Goal: Information Seeking & Learning: Understand process/instructions

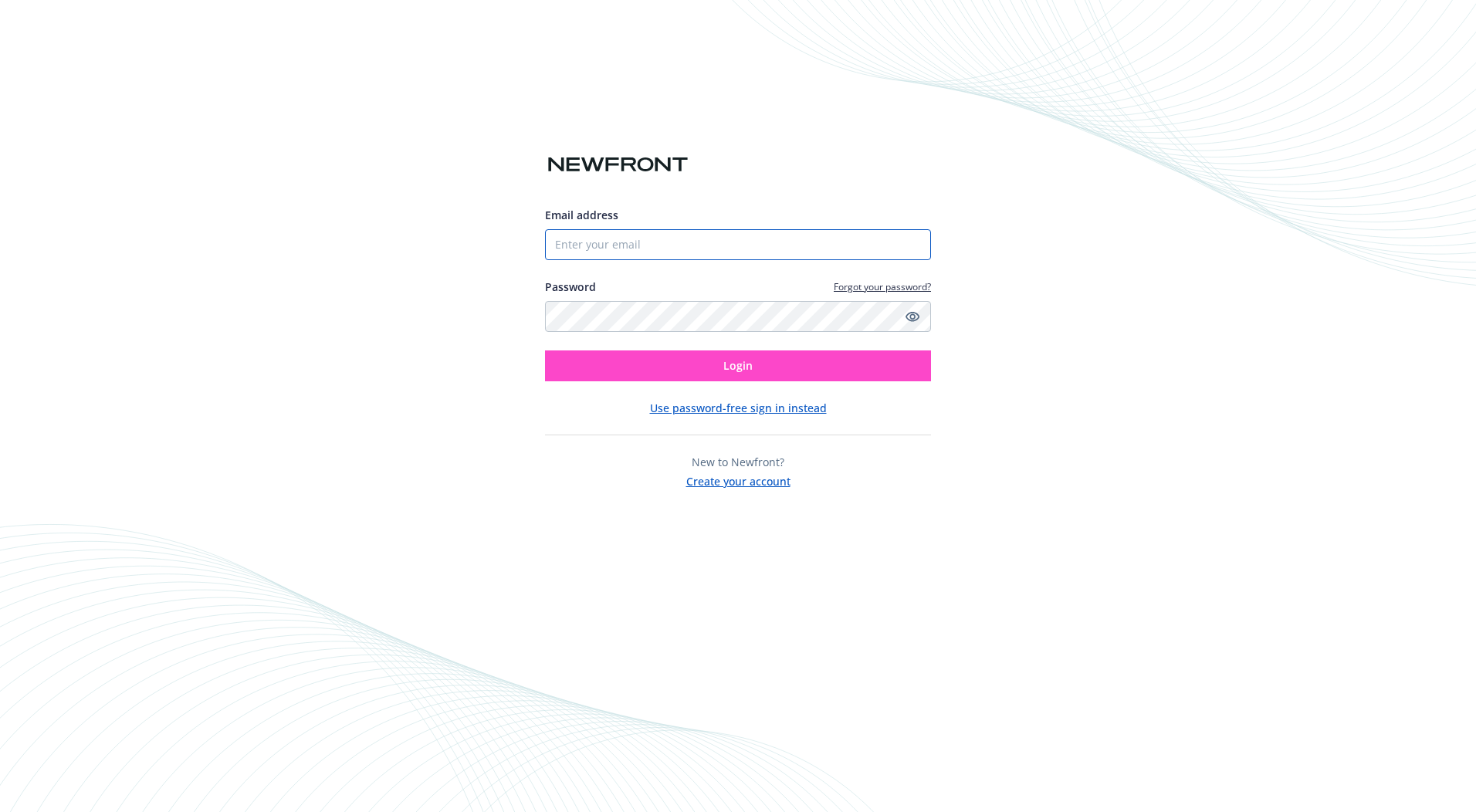
type input "[EMAIL_ADDRESS][DOMAIN_NAME]"
click at [700, 370] on button "Login" at bounding box center [738, 366] width 386 height 31
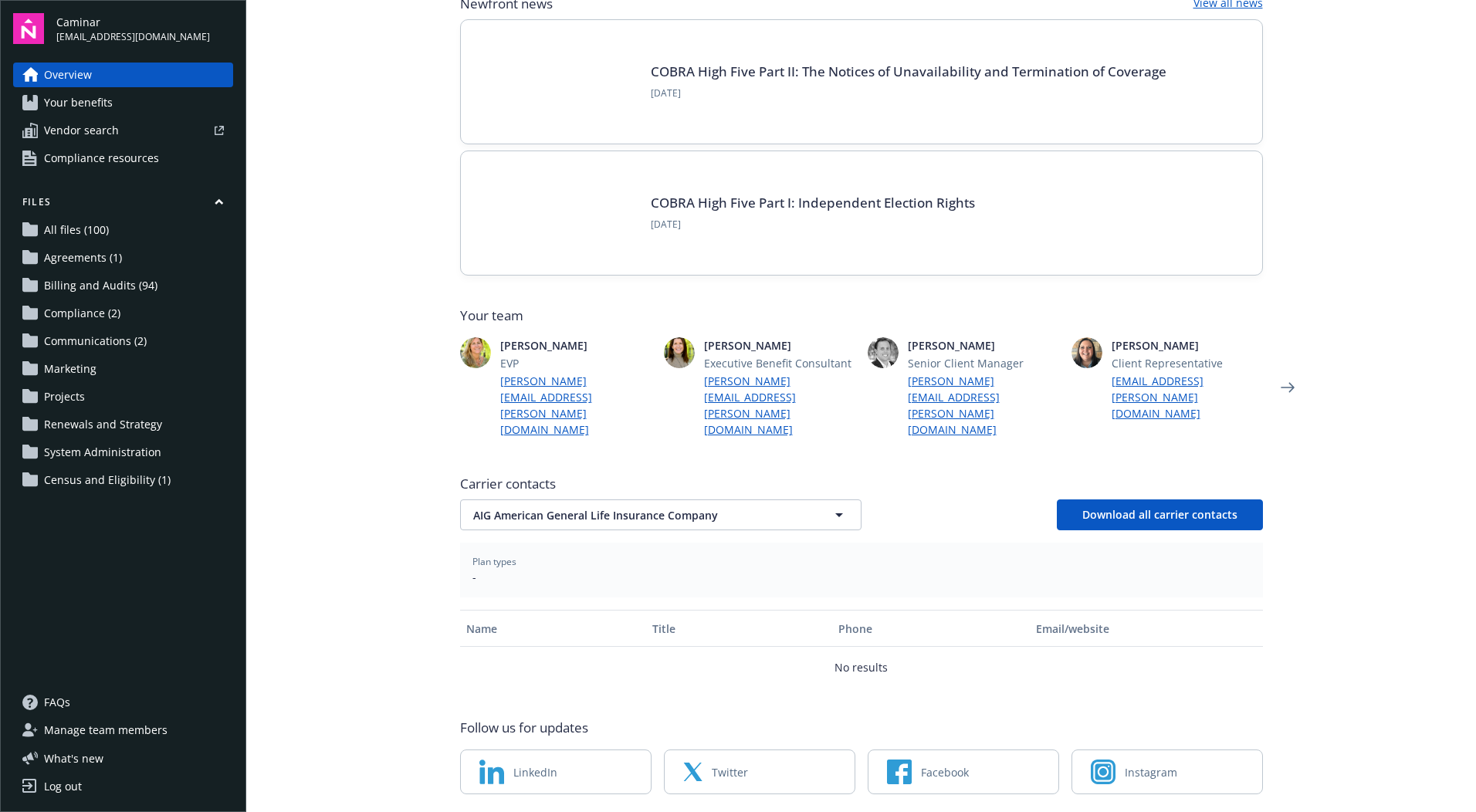
scroll to position [155, 0]
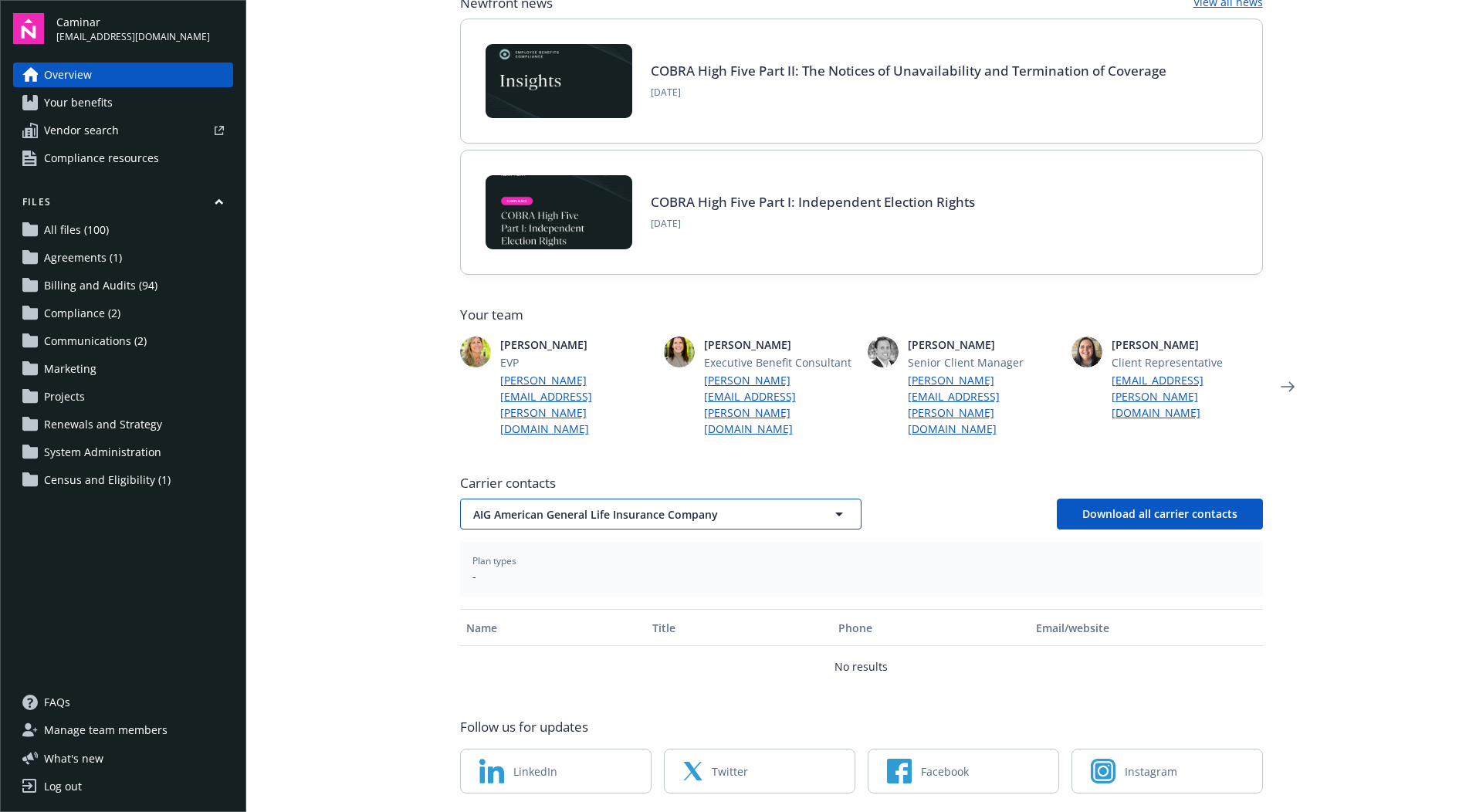
click at [835, 513] on icon "button" at bounding box center [839, 515] width 8 height 4
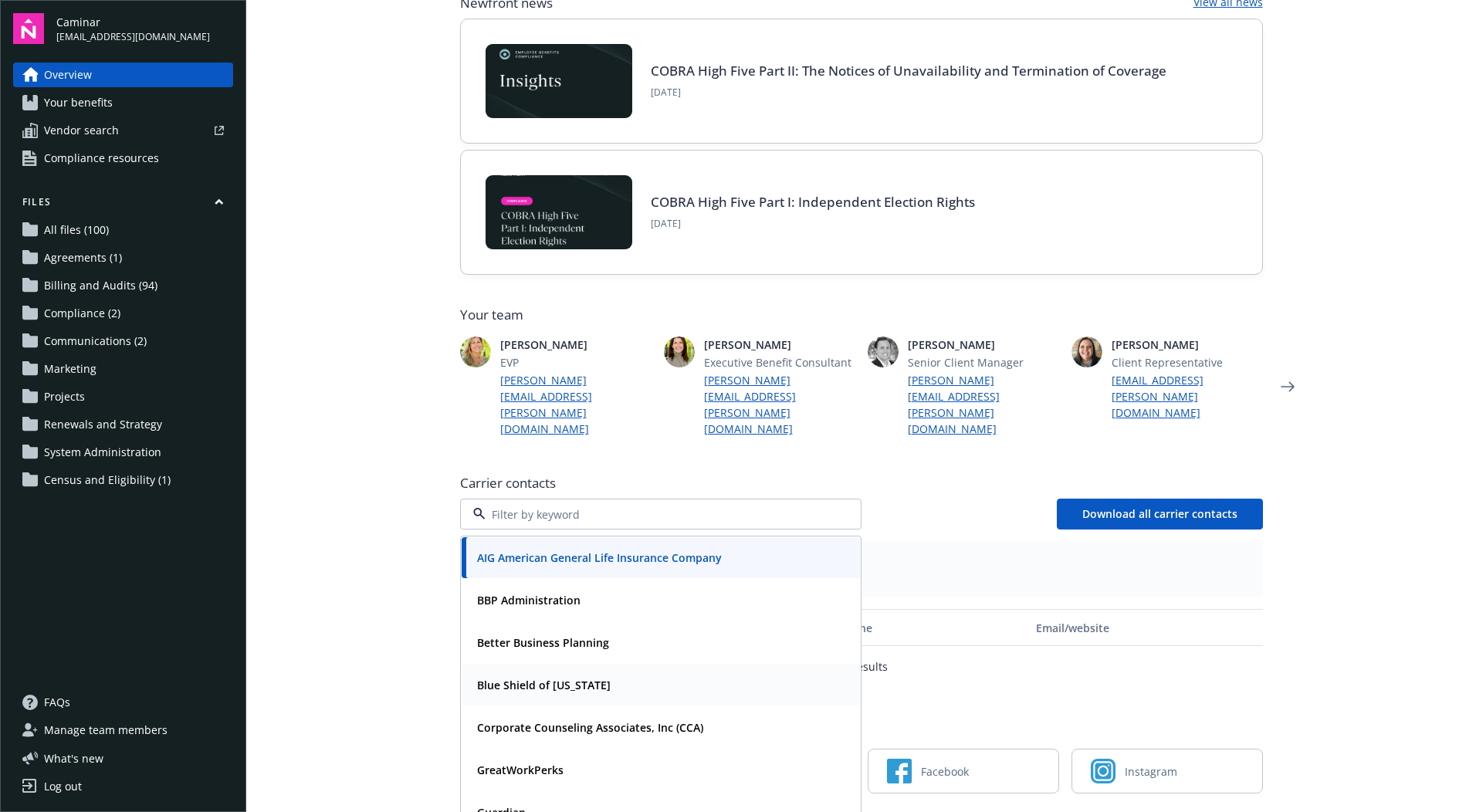
click at [616, 674] on div "Blue Shield of [US_STATE]" at bounding box center [661, 685] width 380 height 23
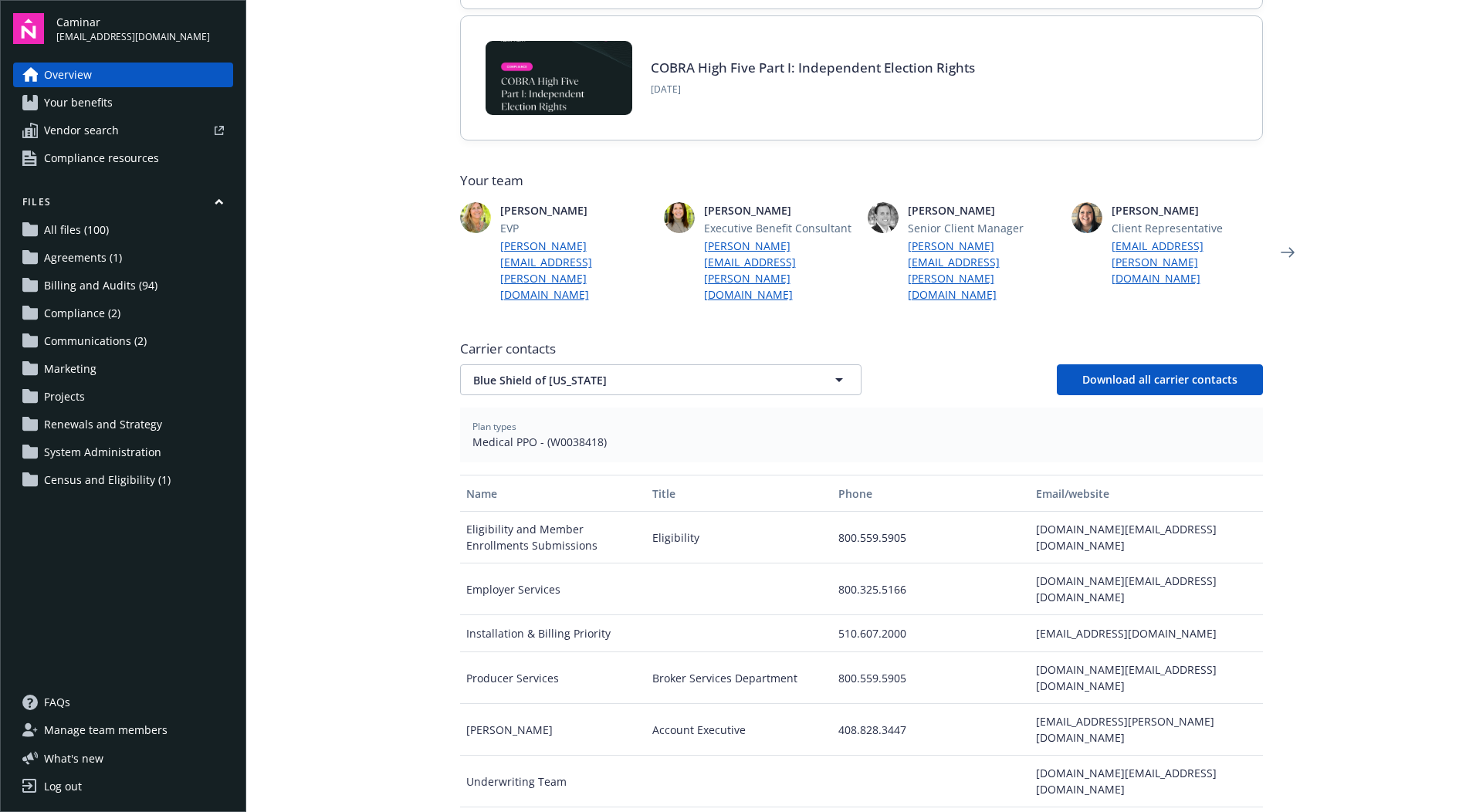
scroll to position [309, 0]
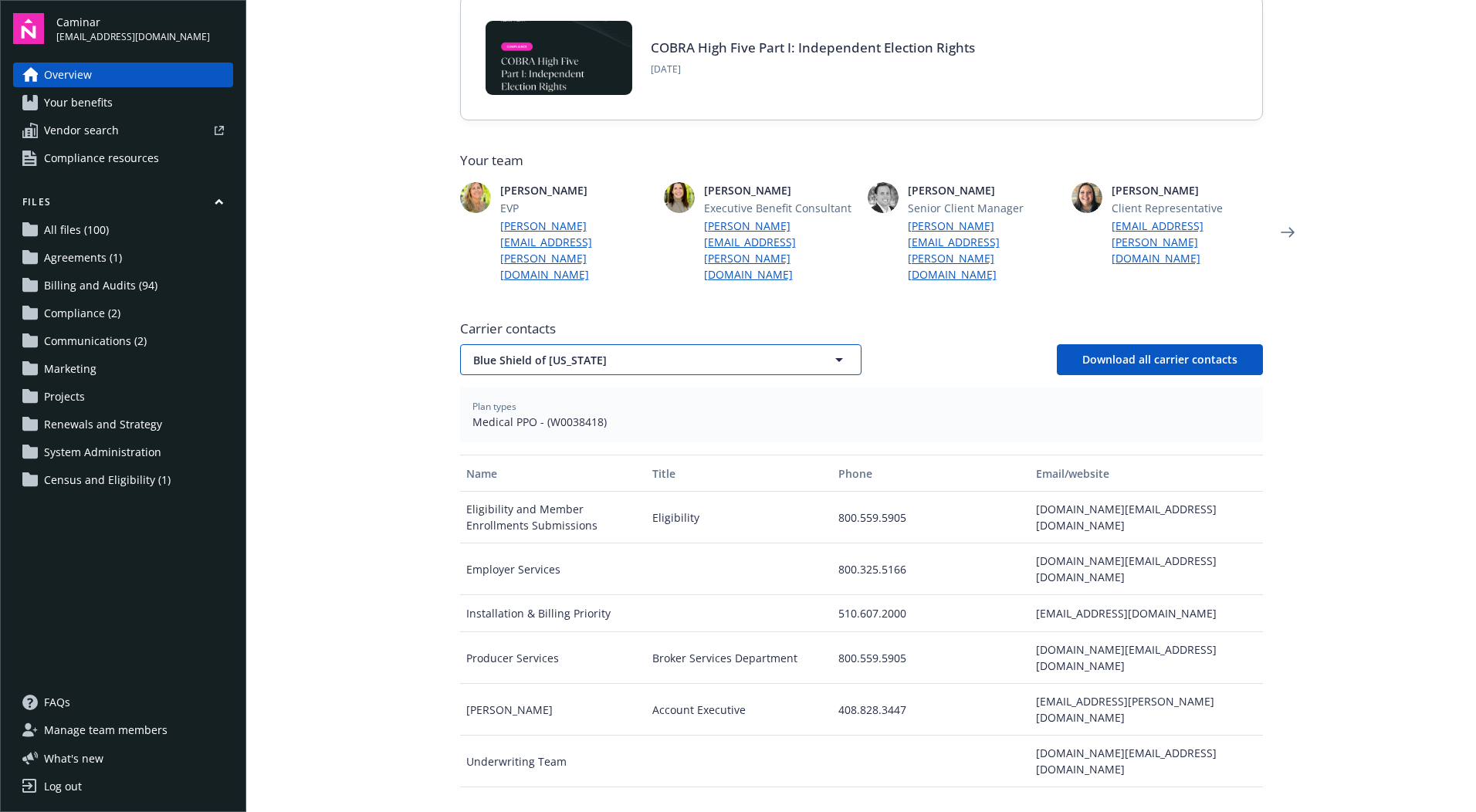
click at [844, 344] on button "Blue Shield of [US_STATE]" at bounding box center [661, 360] width 401 height 31
type input "Blue Shield of [US_STATE]"
click at [1002, 387] on div "Plan types Medical PPO - (W0038418)" at bounding box center [861, 415] width 803 height 55
drag, startPoint x: 716, startPoint y: 493, endPoint x: 639, endPoint y: 481, distance: 77.9
click at [639, 491] on div "Eligibility and Member Enrollments Submissions Eligibility 800.559.5905 [DOMAIN…" at bounding box center [861, 517] width 803 height 52
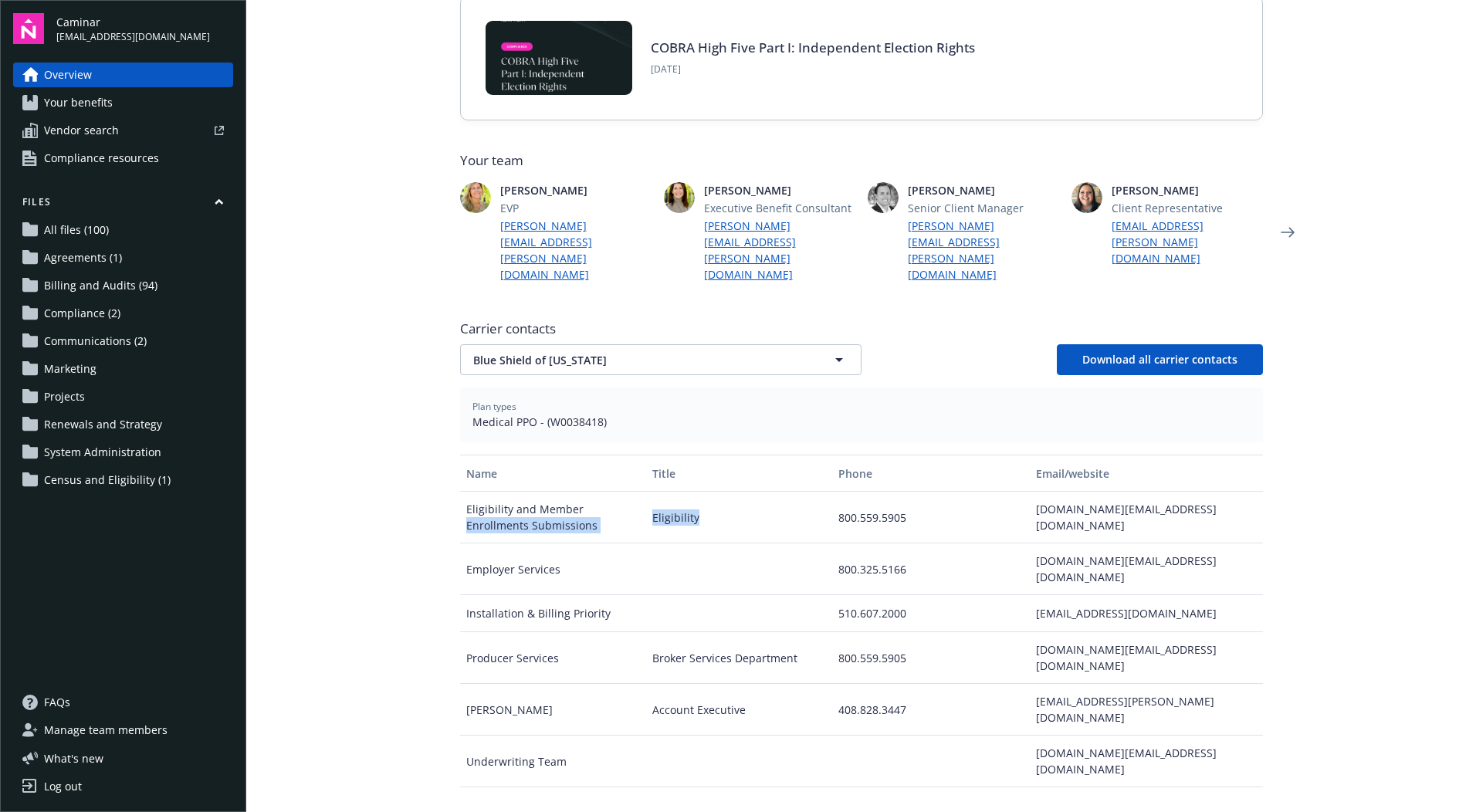
drag, startPoint x: 639, startPoint y: 481, endPoint x: 715, endPoint y: 481, distance: 76.0
click at [715, 491] on div "Eligibility" at bounding box center [739, 517] width 186 height 52
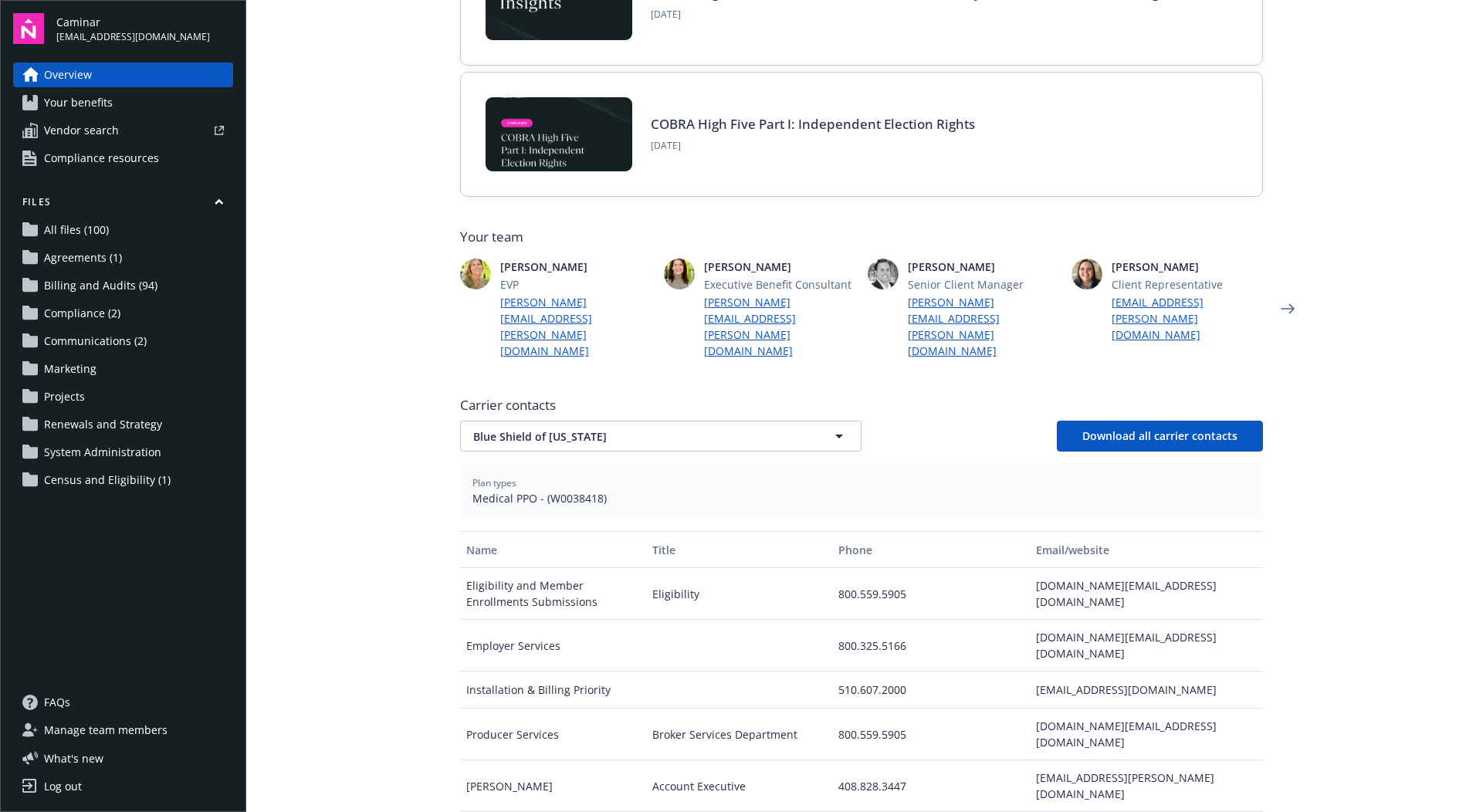
scroll to position [232, 0]
click at [97, 285] on span "Billing and Audits (94)" at bounding box center [101, 285] width 114 height 24
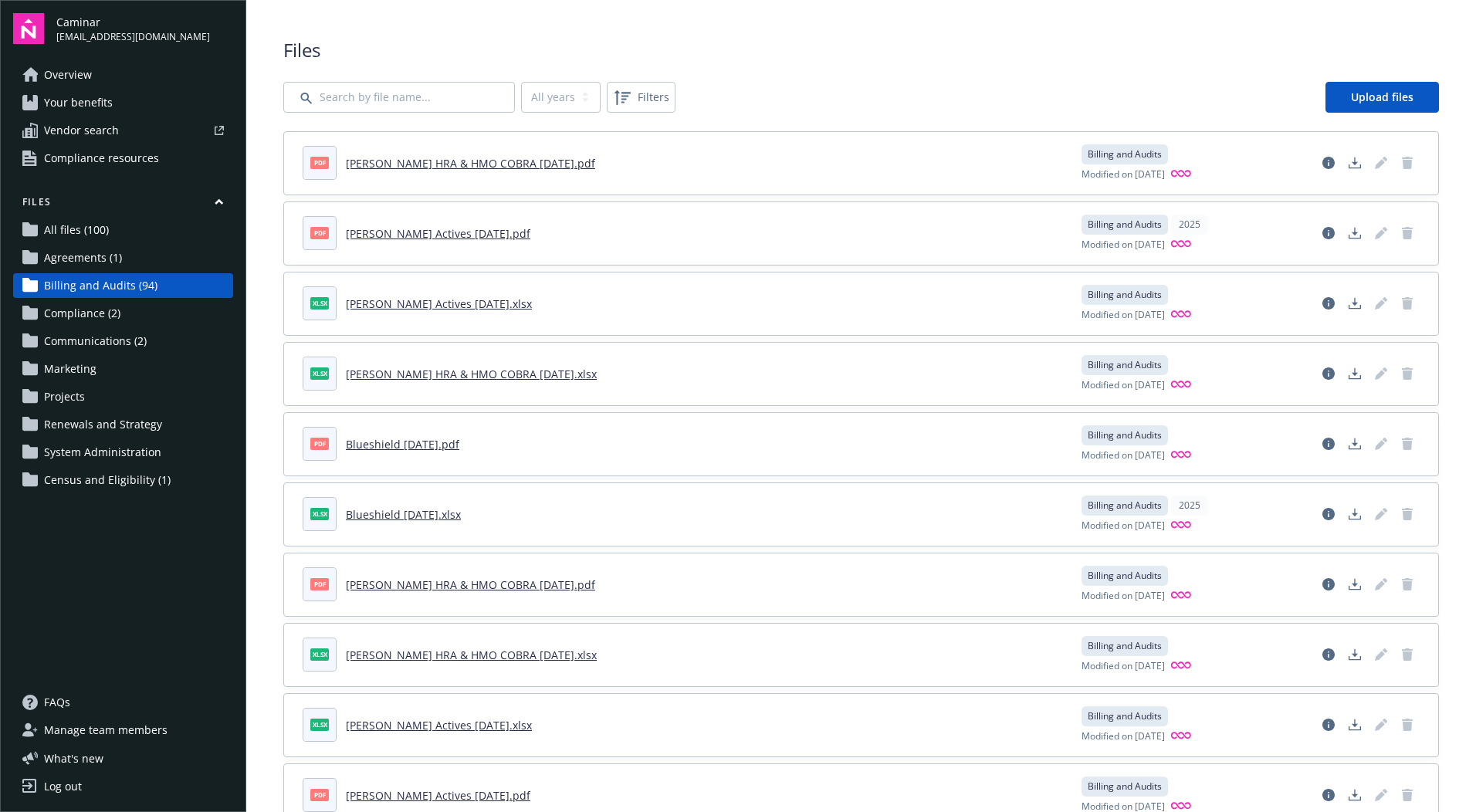
click at [112, 78] on link "Overview" at bounding box center [122, 74] width 220 height 24
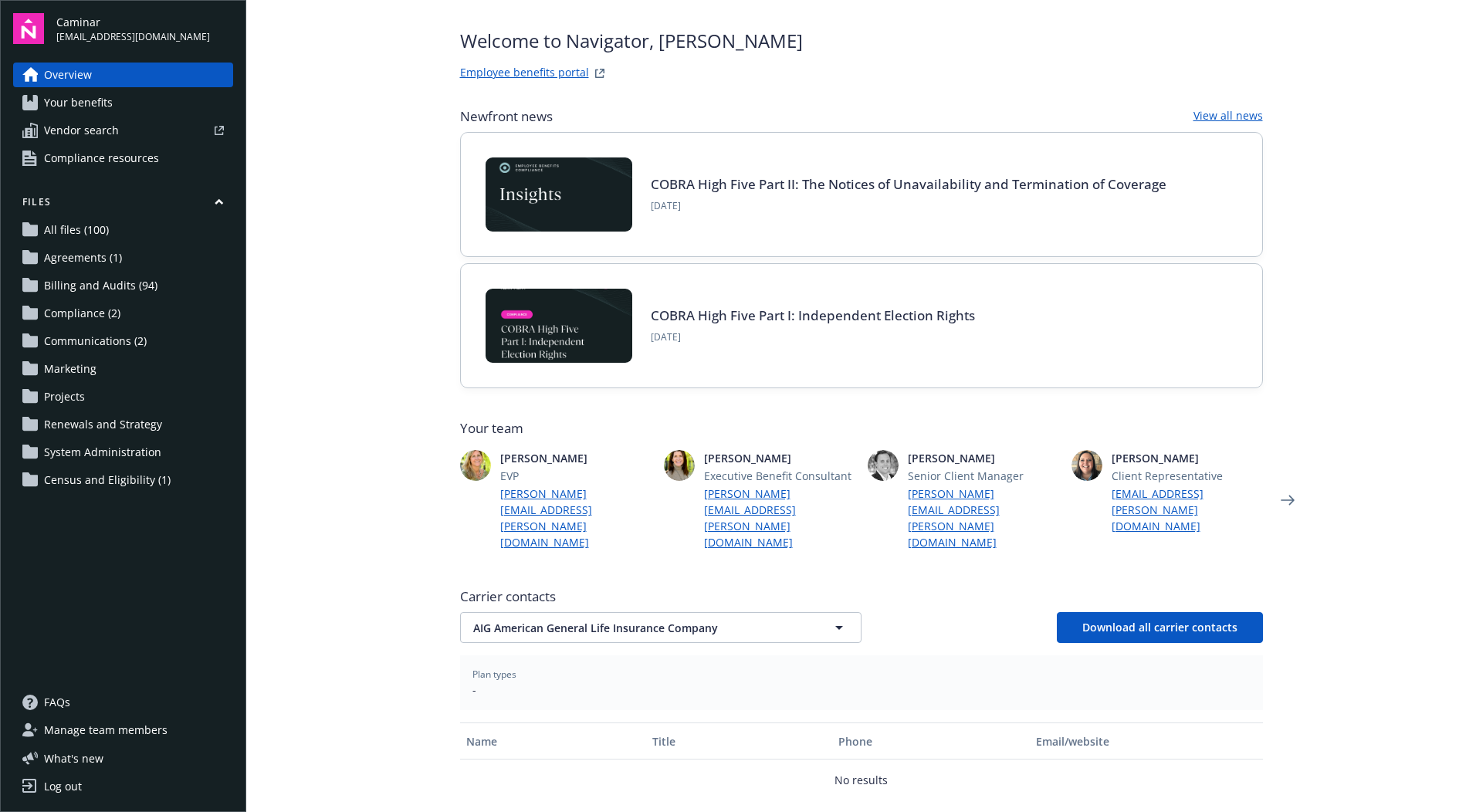
scroll to position [77, 0]
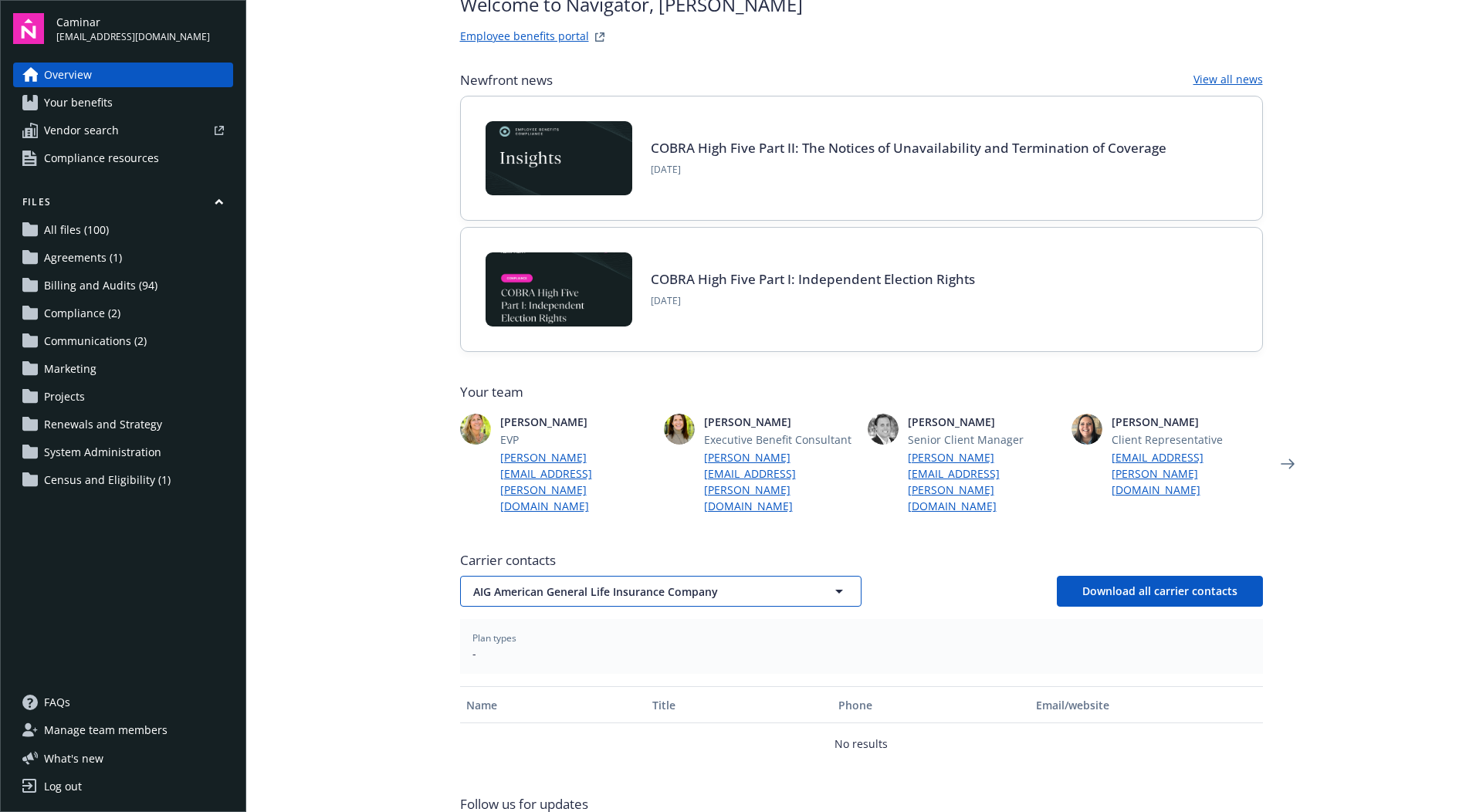
click at [842, 582] on icon "button" at bounding box center [839, 591] width 19 height 19
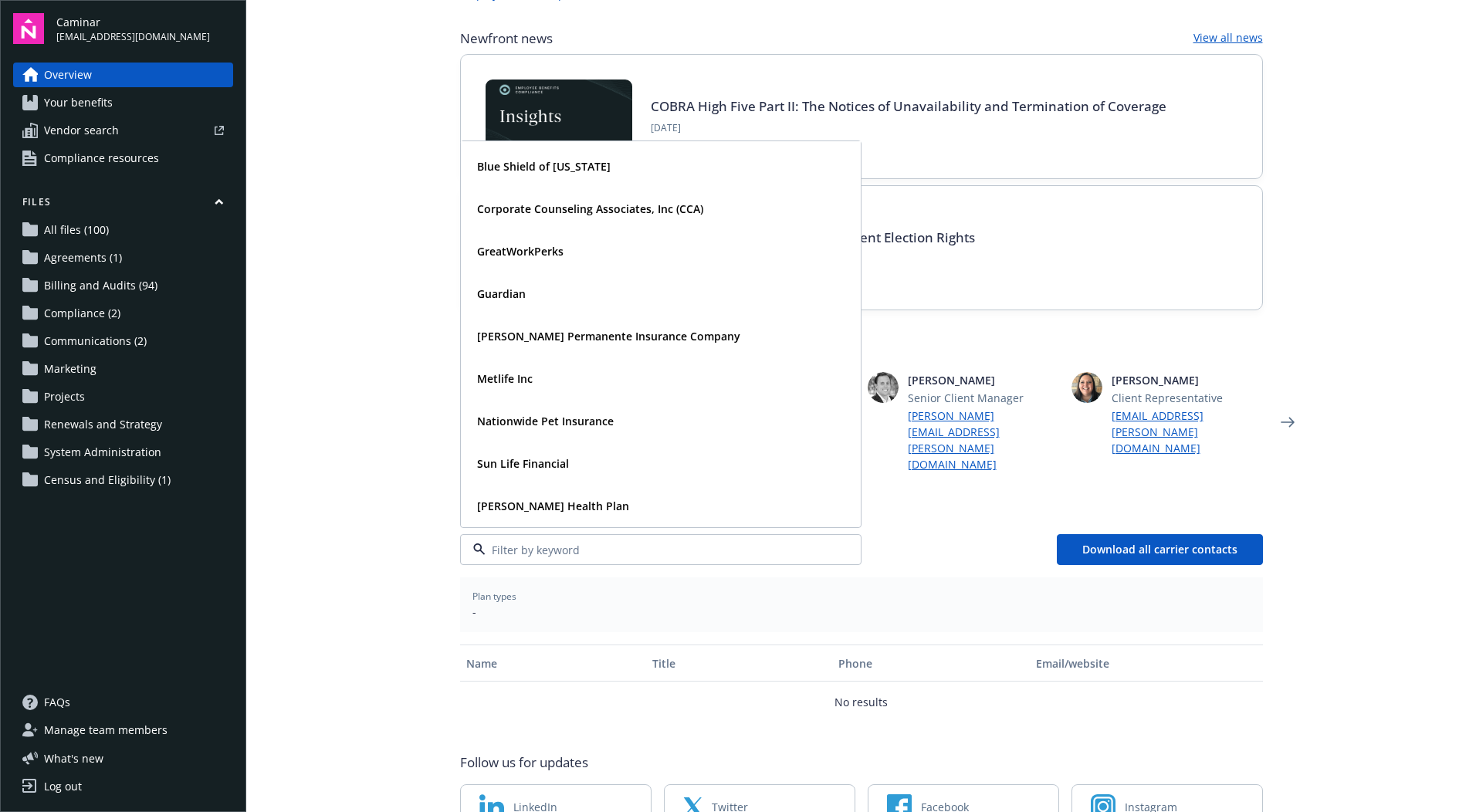
scroll to position [94, 0]
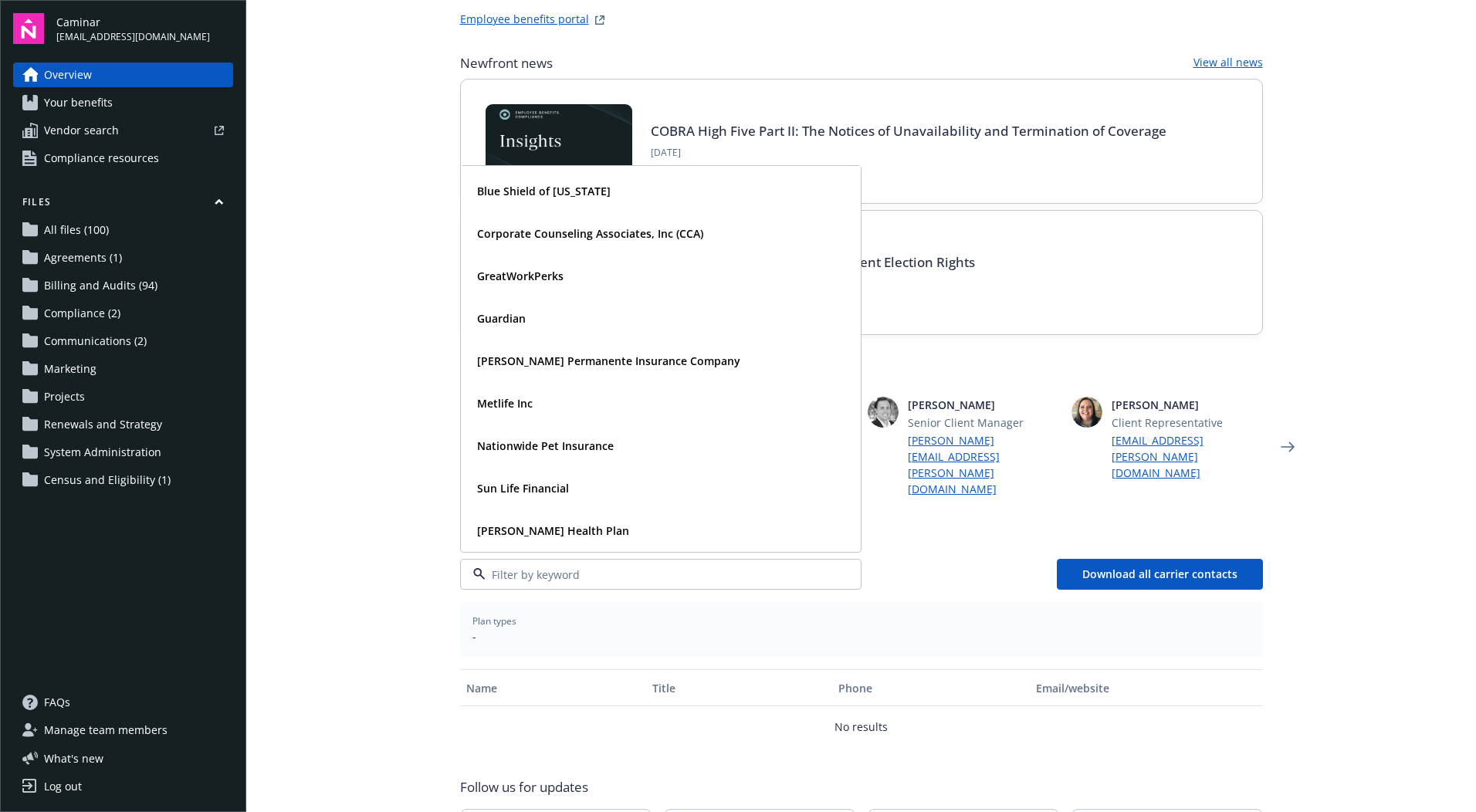
click at [919, 534] on span "Carrier contacts" at bounding box center [861, 543] width 803 height 19
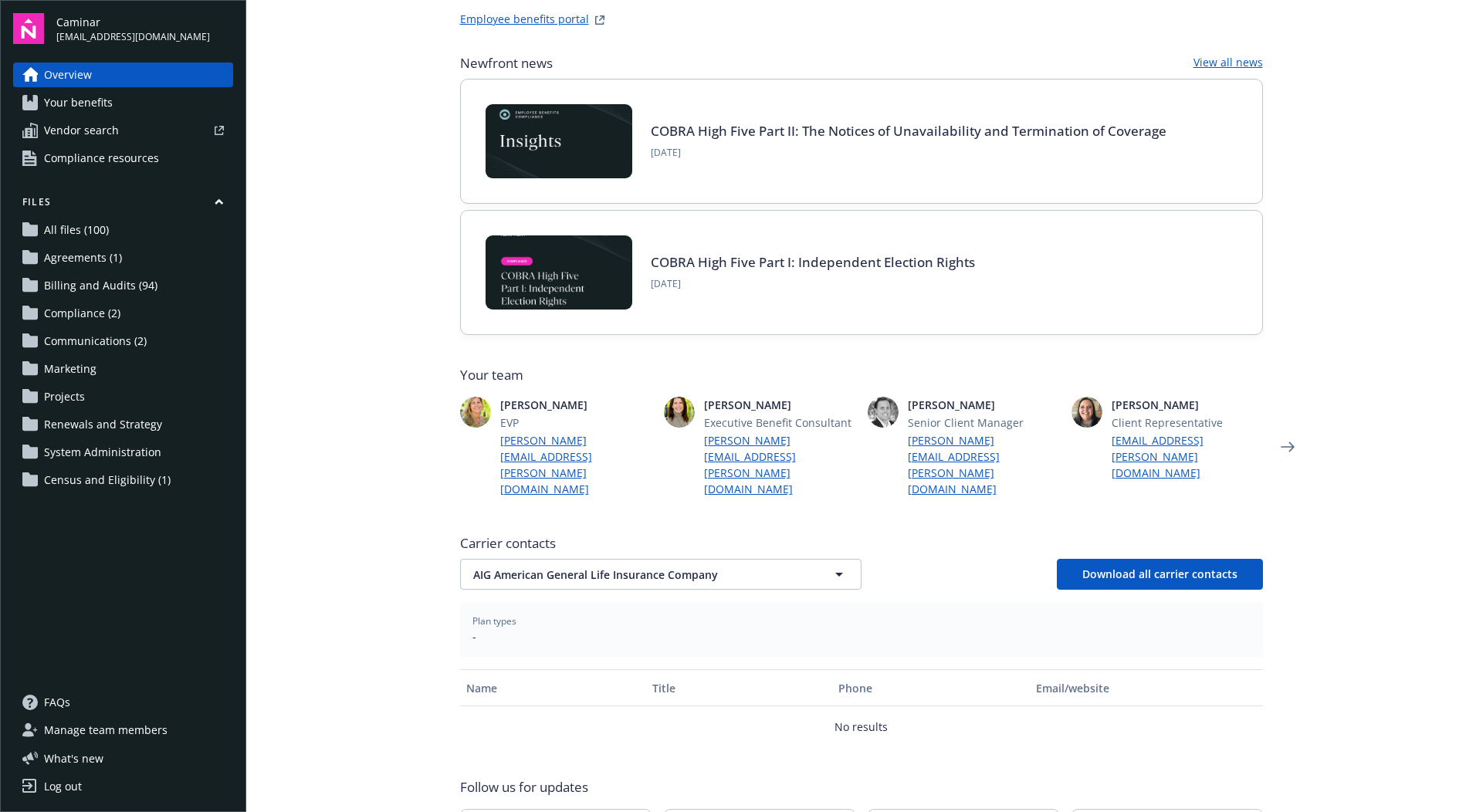
drag, startPoint x: 583, startPoint y: 403, endPoint x: 491, endPoint y: 401, distance: 92.0
click at [491, 401] on div "[PERSON_NAME] EVP [PERSON_NAME][EMAIL_ADDRESS][PERSON_NAME][DOMAIN_NAME]" at bounding box center [556, 446] width 192 height 101
click at [594, 393] on div "Your team [PERSON_NAME] EVP [PERSON_NAME][EMAIL_ADDRESS][PERSON_NAME][DOMAIN_NA…" at bounding box center [861, 431] width 803 height 131
click at [1284, 442] on icon "Next" at bounding box center [1288, 447] width 14 height 10
click at [423, 431] on icon "Previous" at bounding box center [435, 447] width 24 height 31
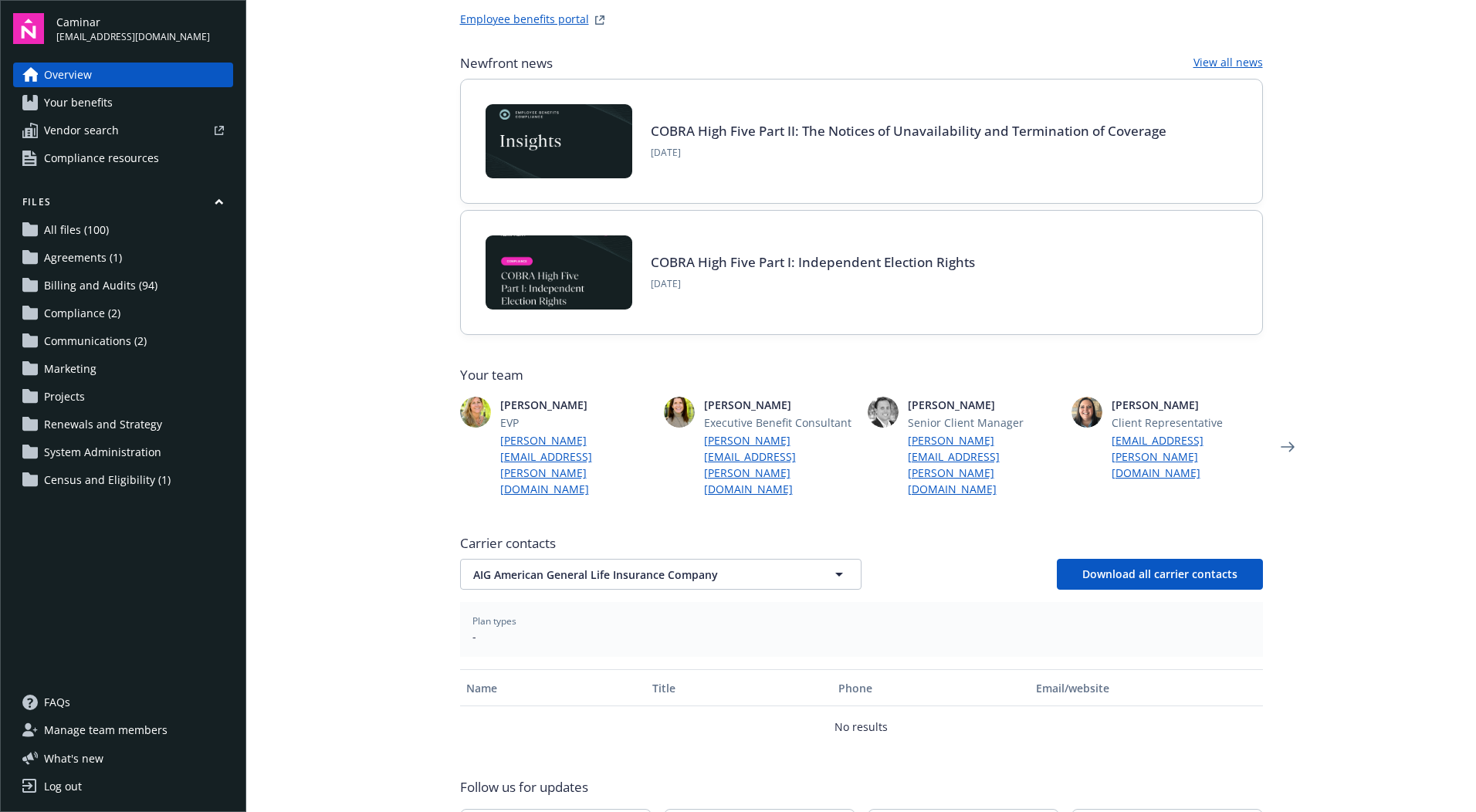
drag, startPoint x: 1019, startPoint y: 400, endPoint x: 870, endPoint y: 410, distance: 149.3
click at [870, 410] on div "[PERSON_NAME] Senior Client Manager [PERSON_NAME][EMAIL_ADDRESS][PERSON_NAME][D…" at bounding box center [964, 446] width 192 height 101
drag, startPoint x: 870, startPoint y: 410, endPoint x: 694, endPoint y: 403, distance: 176.1
click at [694, 403] on div "[PERSON_NAME] Executive Benefit Consultant [PERSON_NAME][EMAIL_ADDRESS][PERSON_…" at bounding box center [760, 446] width 192 height 101
click at [590, 410] on span "[PERSON_NAME]" at bounding box center [576, 404] width 152 height 17
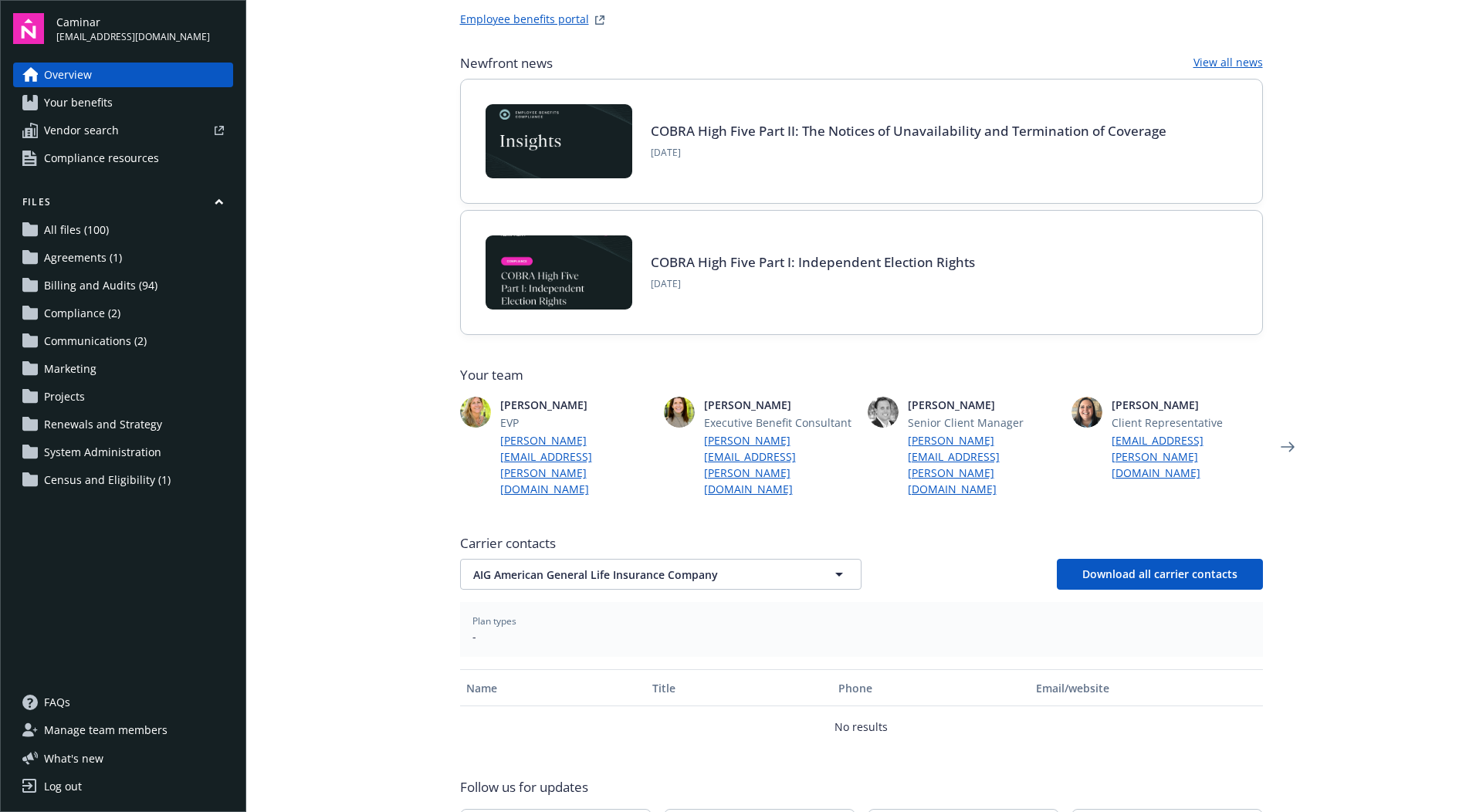
drag, startPoint x: 999, startPoint y: 404, endPoint x: 900, endPoint y: 411, distance: 99.2
click at [900, 411] on div "[PERSON_NAME] Senior Client Manager [PERSON_NAME][EMAIL_ADDRESS][PERSON_NAME][D…" at bounding box center [964, 446] width 192 height 101
drag, startPoint x: 900, startPoint y: 411, endPoint x: 940, endPoint y: 406, distance: 40.3
click at [940, 406] on span "[PERSON_NAME]" at bounding box center [984, 404] width 152 height 17
click at [974, 419] on span "Senior Client Manager" at bounding box center [984, 423] width 152 height 17
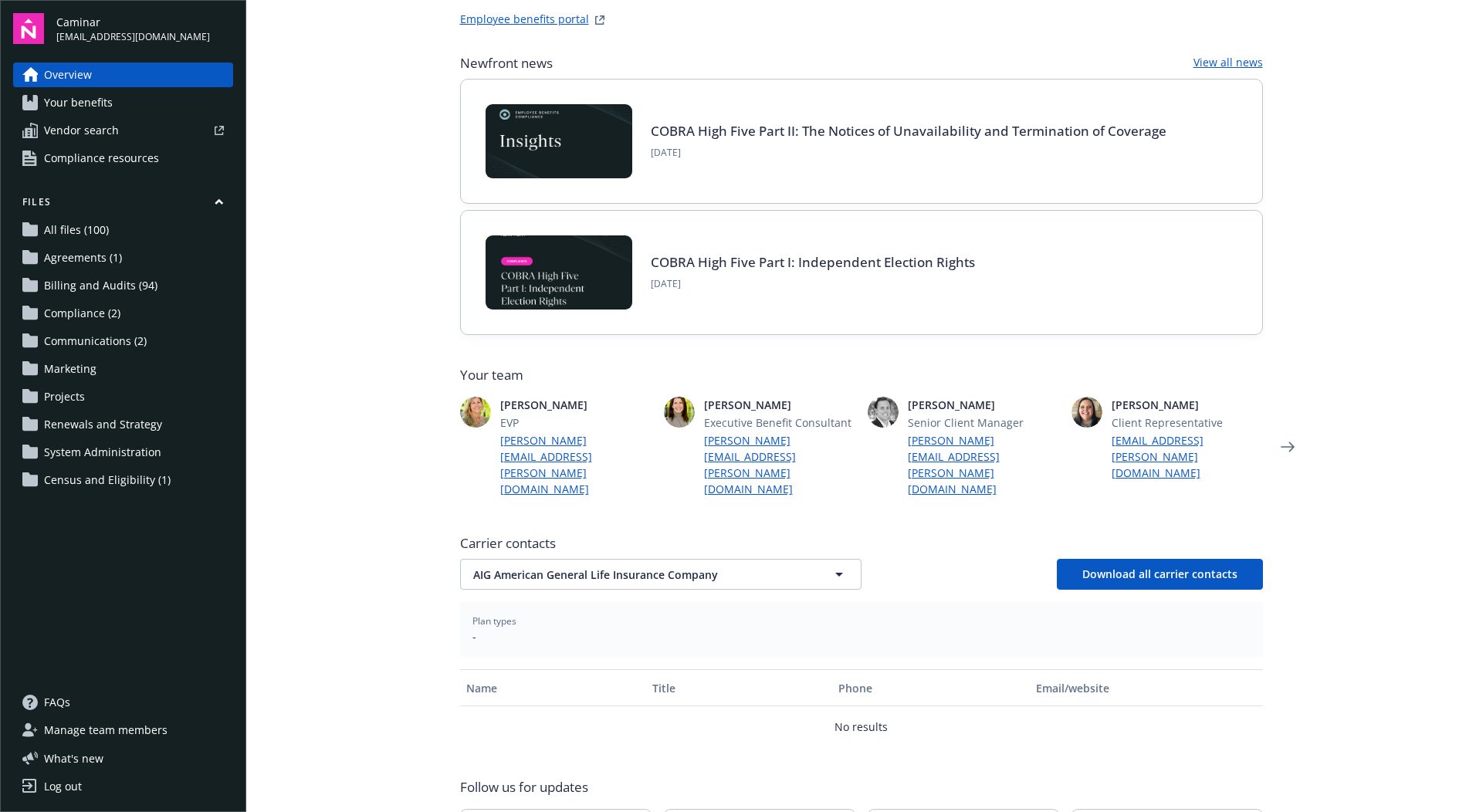
drag, startPoint x: 1201, startPoint y: 407, endPoint x: 1097, endPoint y: 407, distance: 104.0
click at [1097, 407] on div "[PERSON_NAME] Client Representative [EMAIL_ADDRESS][PERSON_NAME][DOMAIN_NAME]" at bounding box center [1168, 438] width 192 height 84
drag, startPoint x: 1097, startPoint y: 407, endPoint x: 1193, endPoint y: 409, distance: 96.0
click at [1193, 409] on span "[PERSON_NAME]" at bounding box center [1187, 404] width 152 height 17
click at [1284, 442] on icon "Next" at bounding box center [1288, 447] width 14 height 10
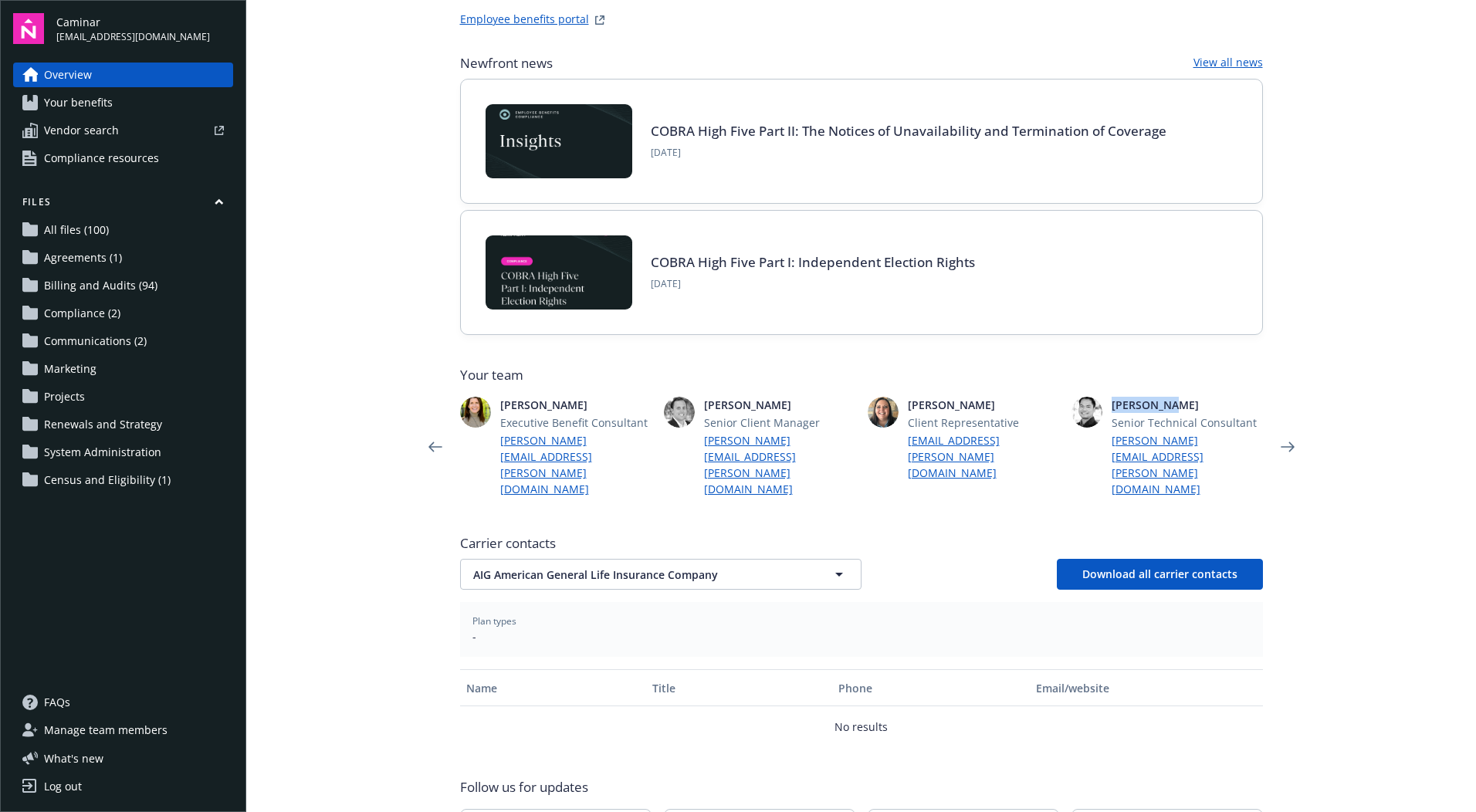
drag, startPoint x: 1176, startPoint y: 404, endPoint x: 1103, endPoint y: 404, distance: 73.0
click at [1103, 404] on div "[PERSON_NAME] Senior Technical Consultant [PERSON_NAME][EMAIL_ADDRESS][PERSON_N…" at bounding box center [1168, 446] width 192 height 101
click at [427, 353] on main "Welcome to Navigator , [PERSON_NAME] benefits portal Newfront news View all new…" at bounding box center [861, 406] width 1230 height 812
click at [310, 338] on main "Welcome to Navigator , [PERSON_NAME] benefits portal Newfront news View all new…" at bounding box center [861, 406] width 1230 height 812
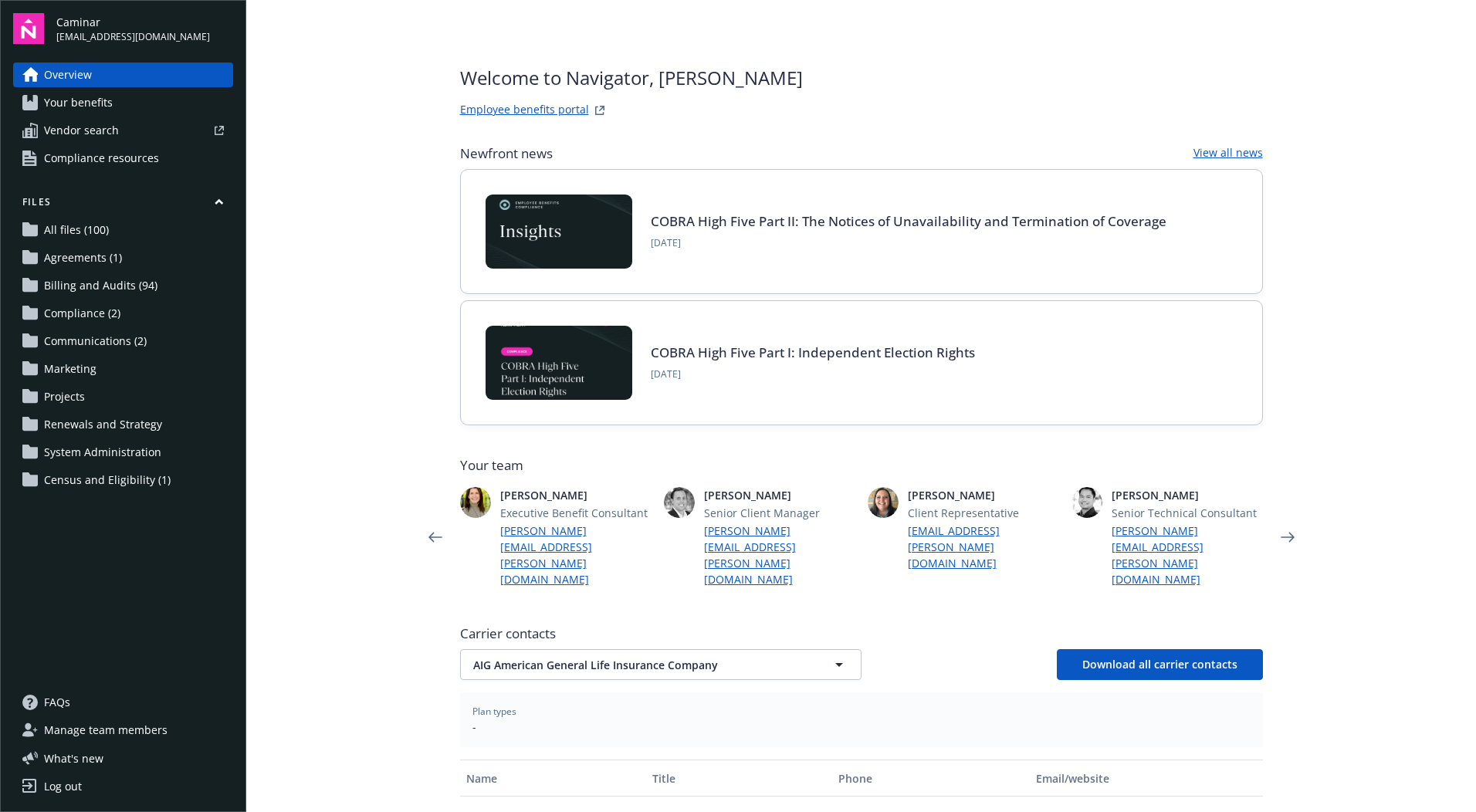
scroll to position [0, 0]
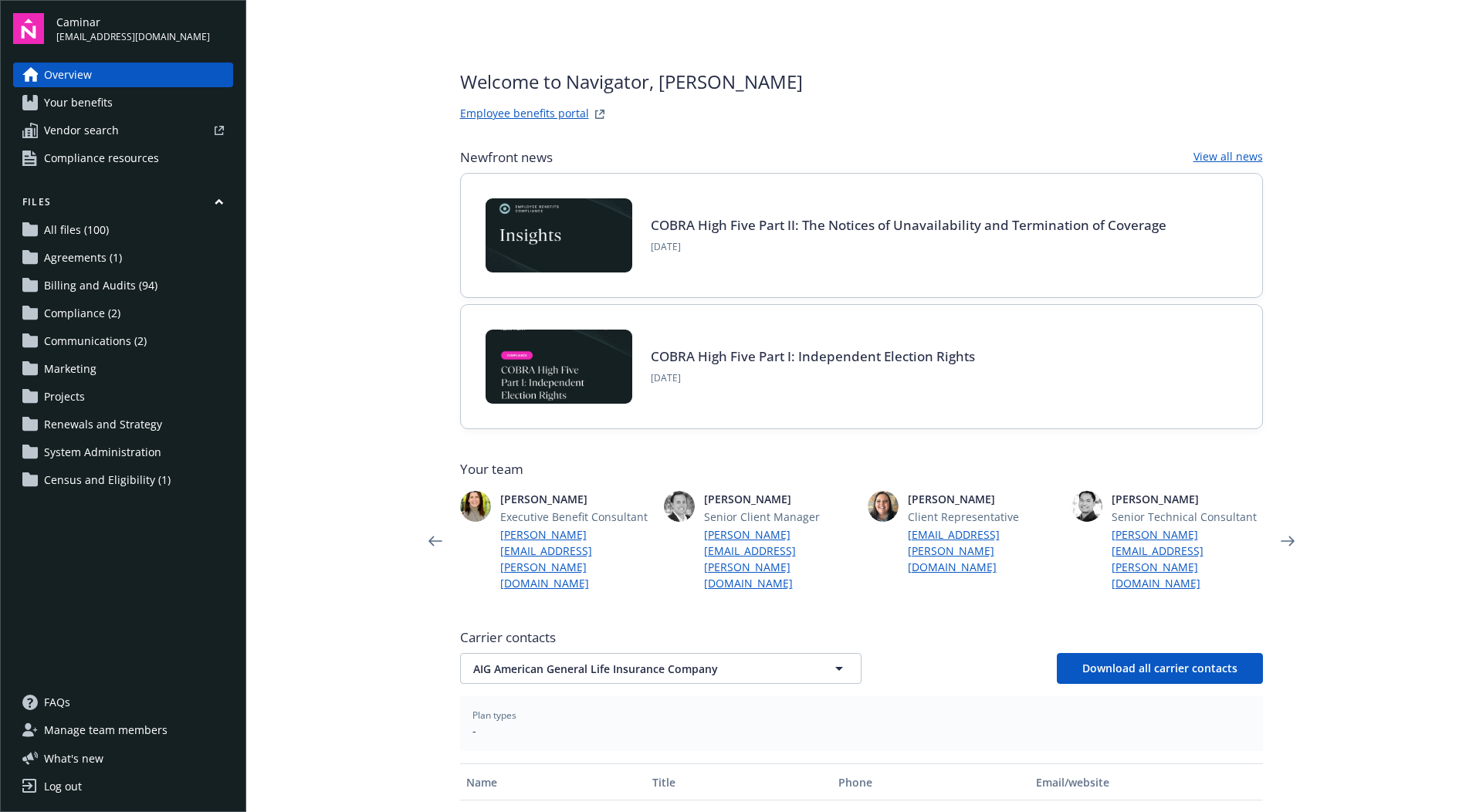
click at [139, 419] on span "Renewals and Strategy" at bounding box center [103, 424] width 118 height 24
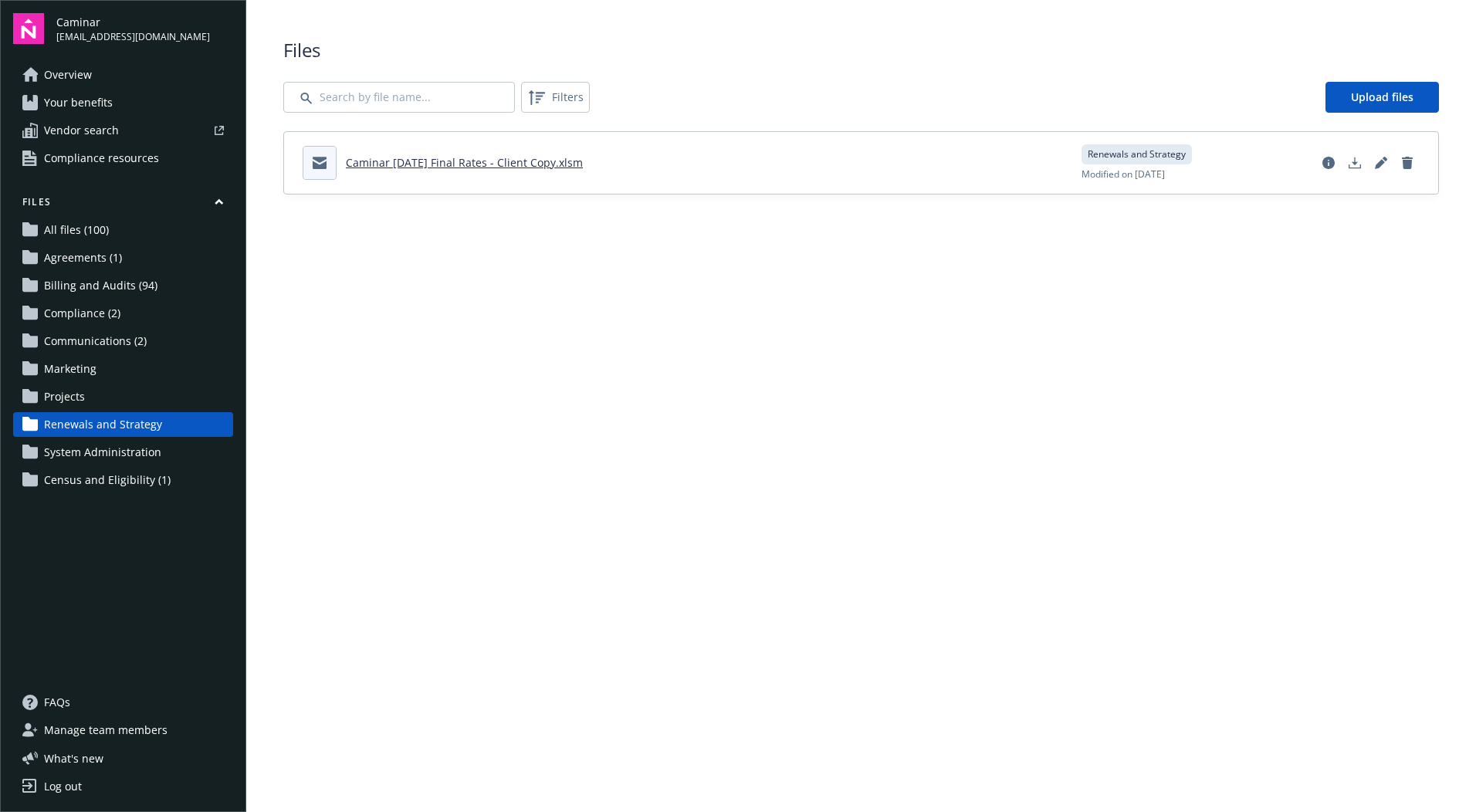
click at [434, 255] on main "Upload progress Files Filters Upload files Caminar [DATE] Final Rates - Client …" at bounding box center [861, 406] width 1230 height 812
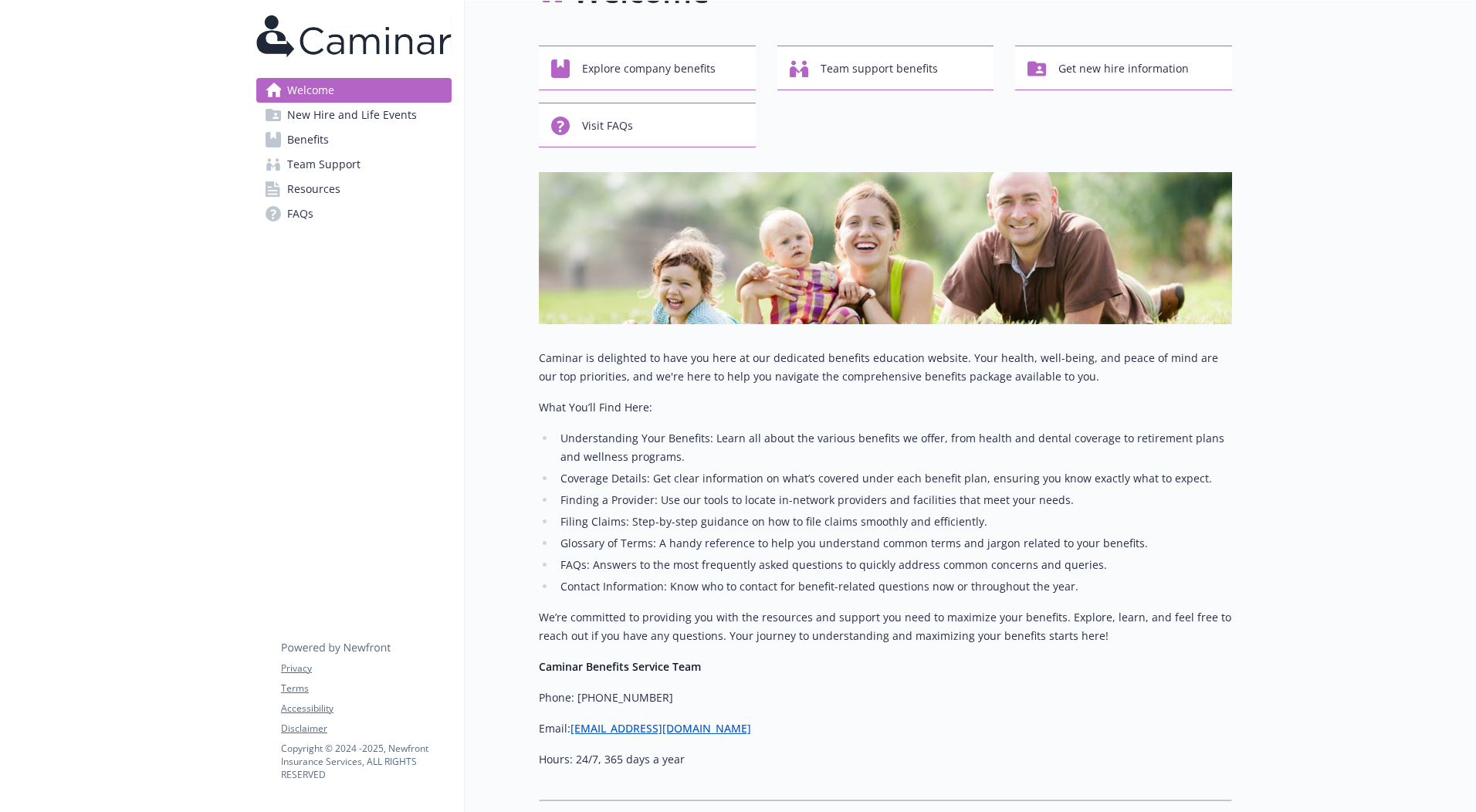
scroll to position [77, 0]
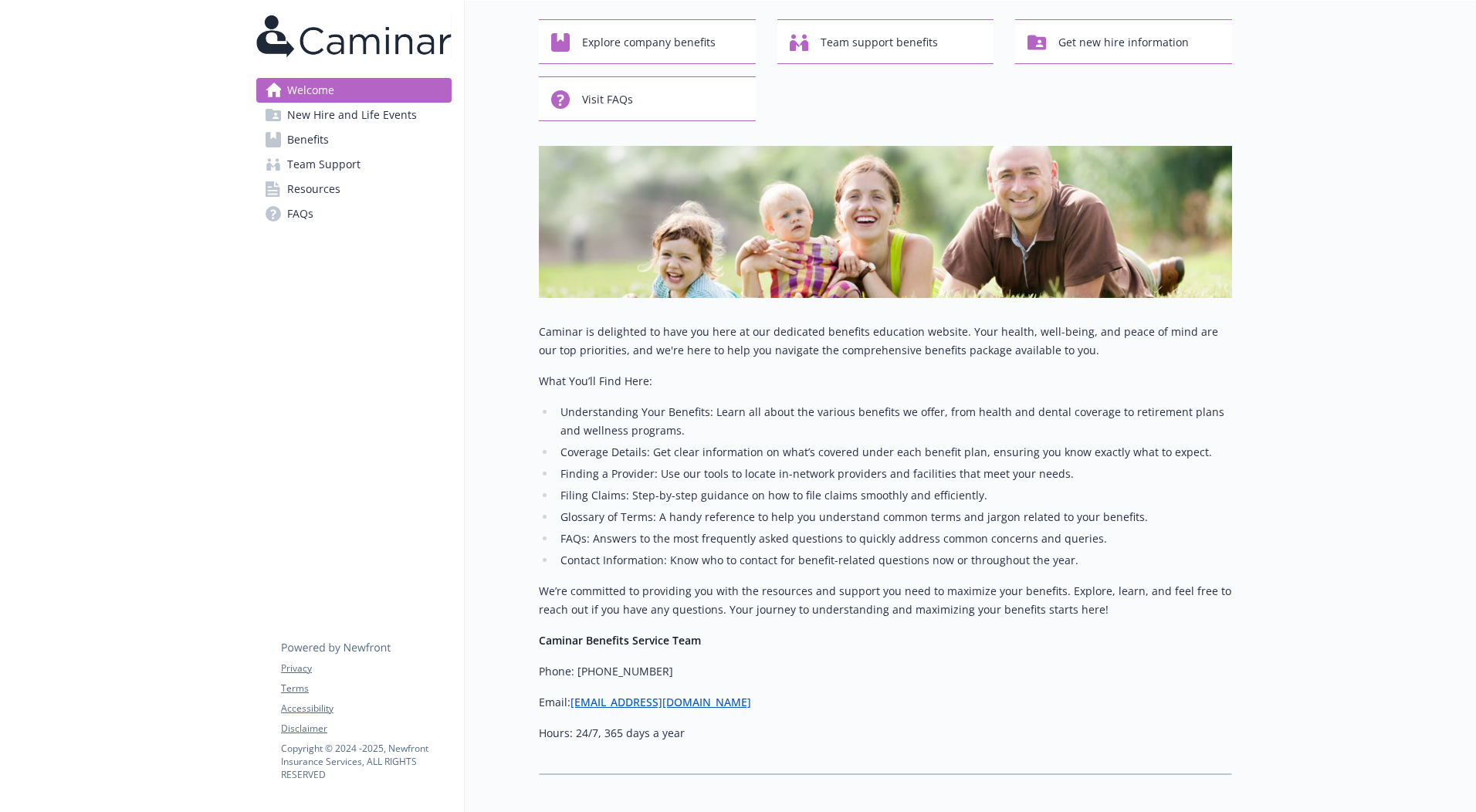
click at [369, 115] on span "New Hire and Life Events" at bounding box center [351, 114] width 130 height 24
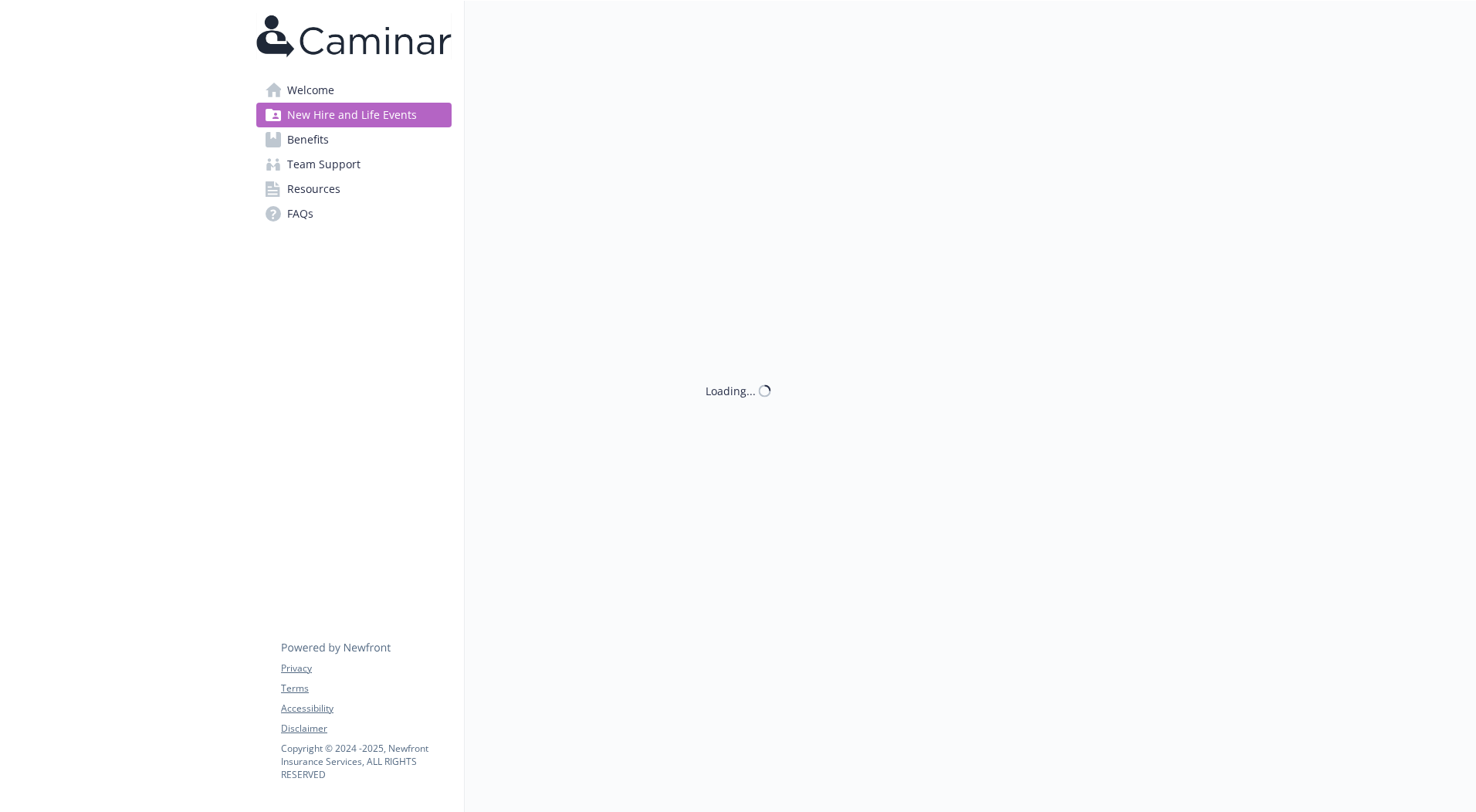
scroll to position [77, 0]
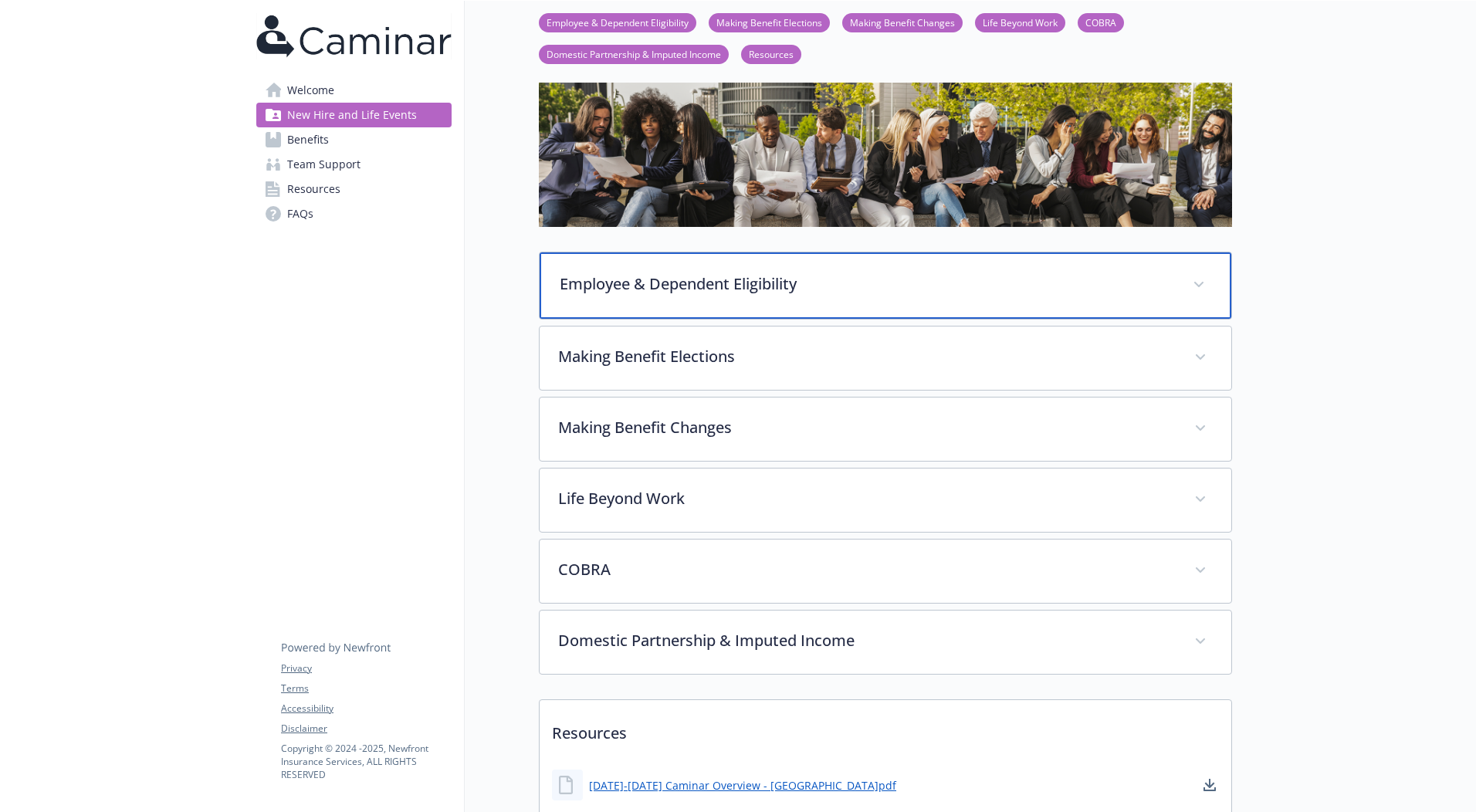
click at [784, 298] on div "Employee & Dependent Eligibility" at bounding box center [885, 286] width 692 height 67
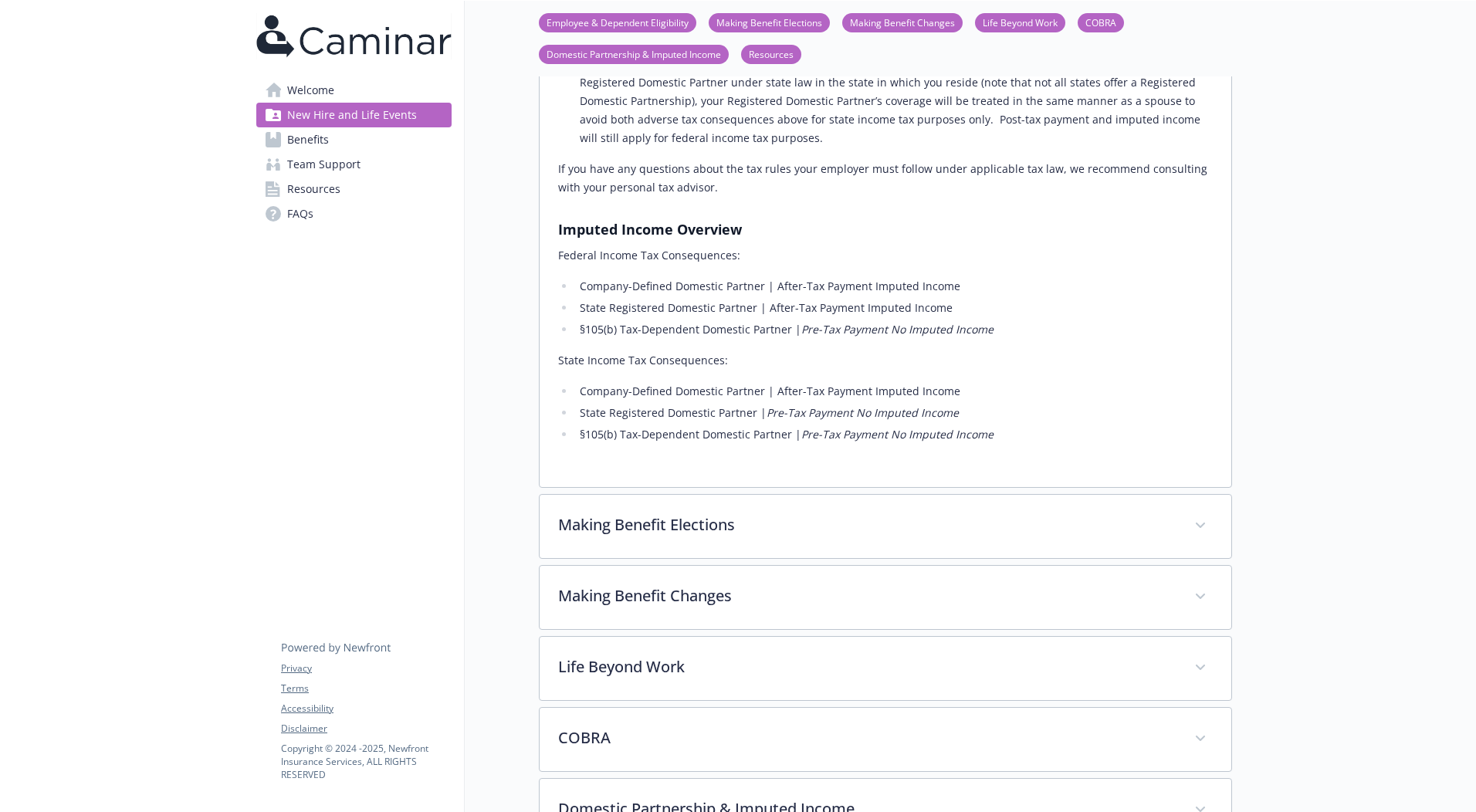
scroll to position [1466, 0]
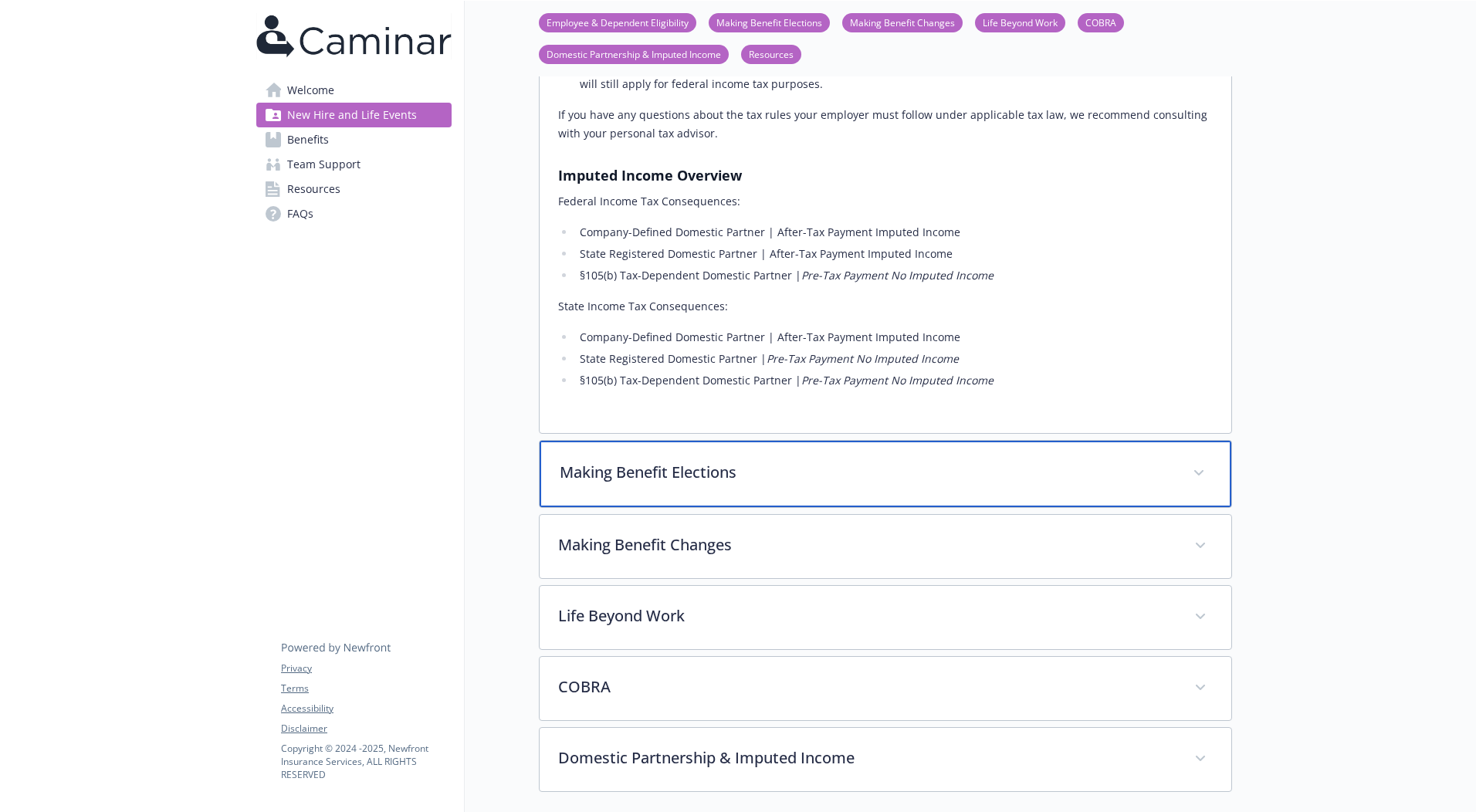
click at [736, 461] on p "Making Benefit Elections" at bounding box center [867, 473] width 615 height 23
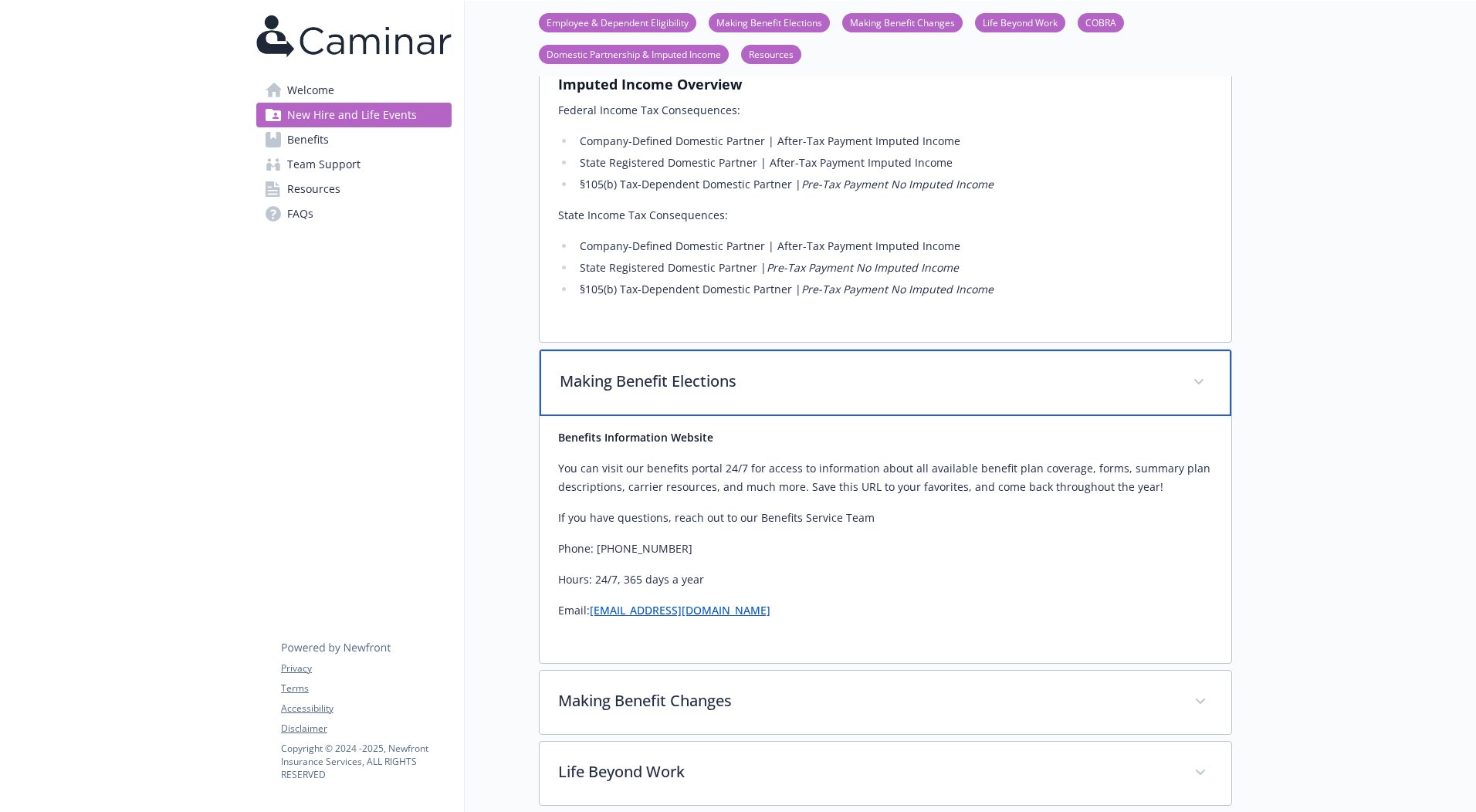
scroll to position [1697, 0]
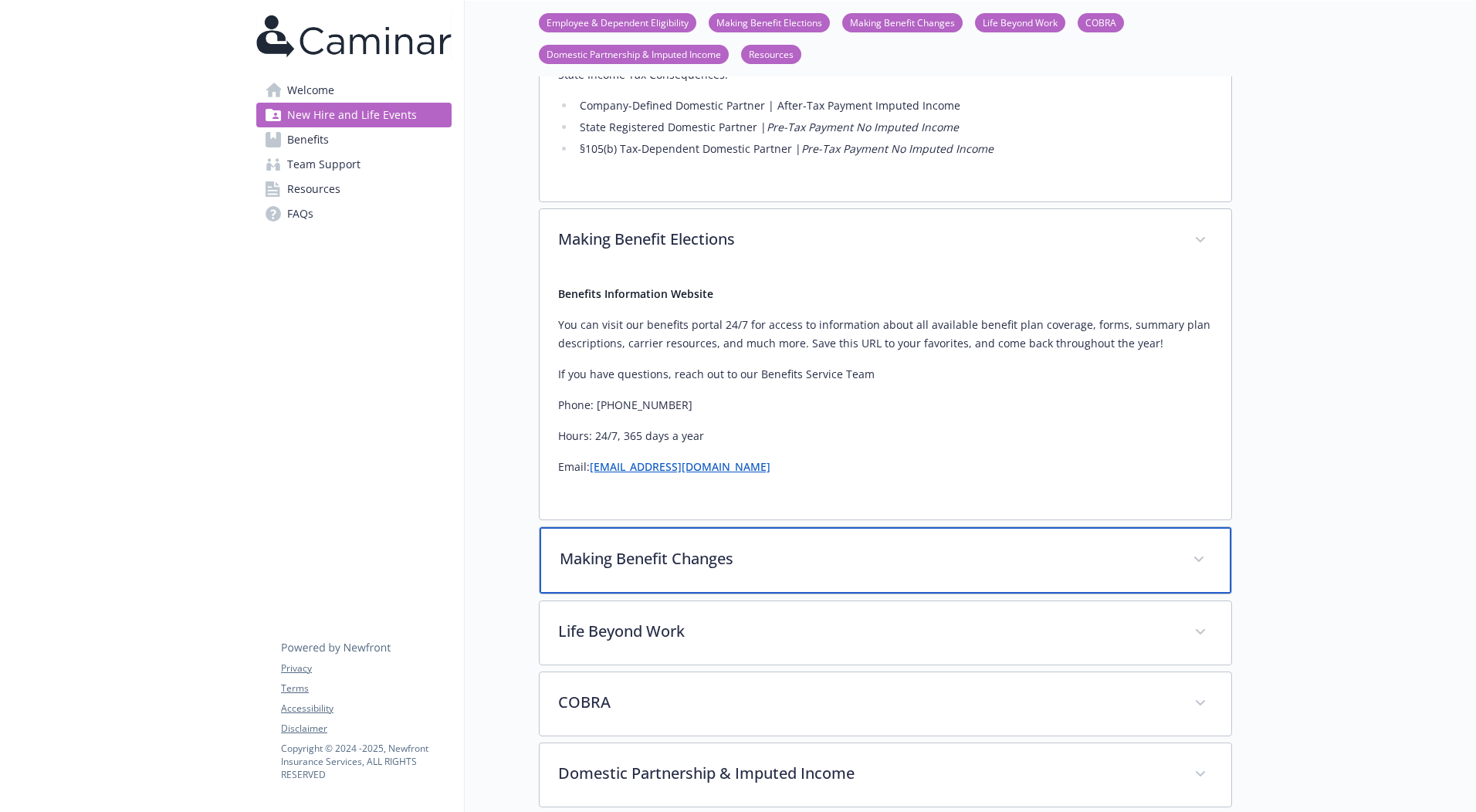
click at [715, 547] on p "Making Benefit Changes" at bounding box center [867, 559] width 615 height 23
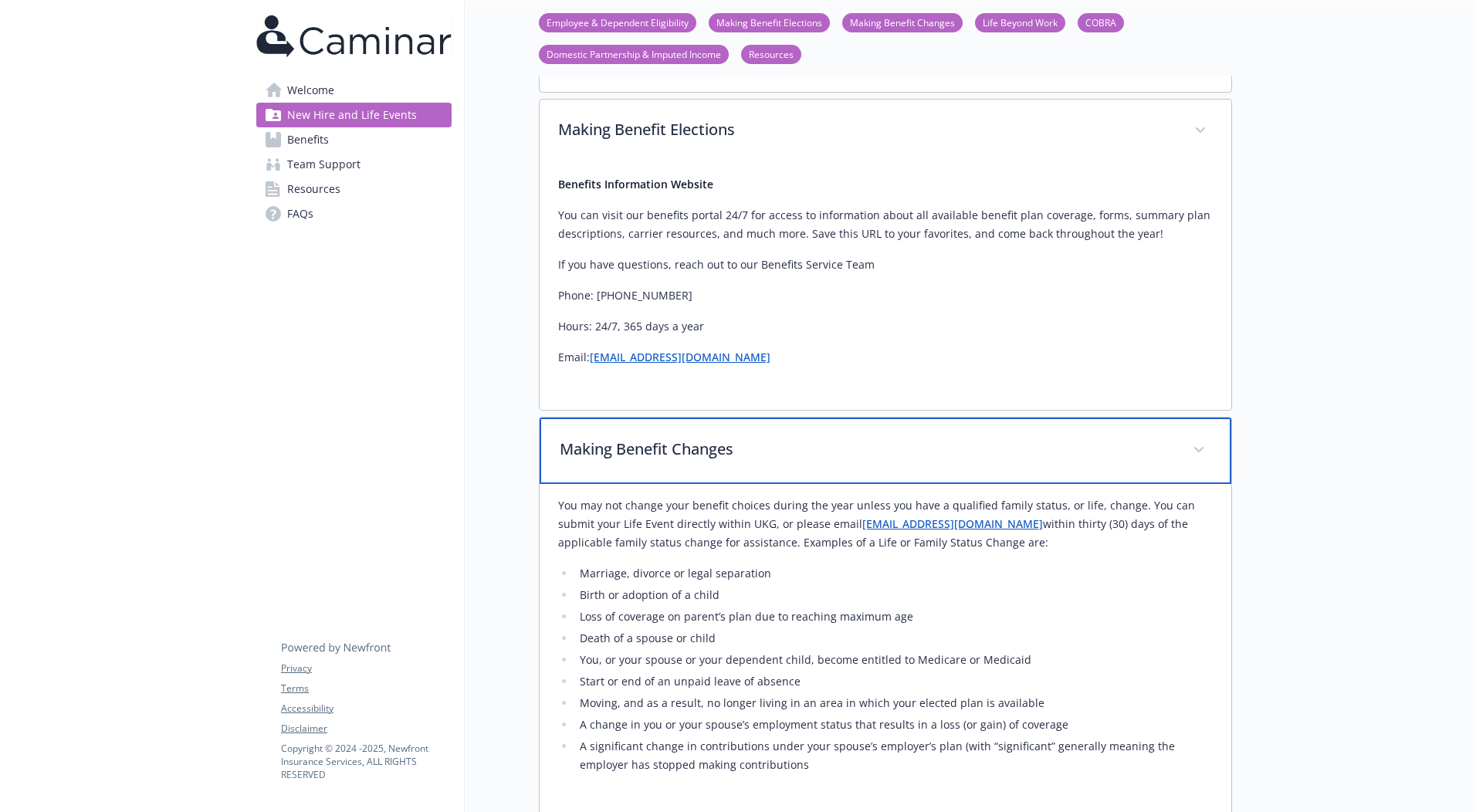
scroll to position [1852, 0]
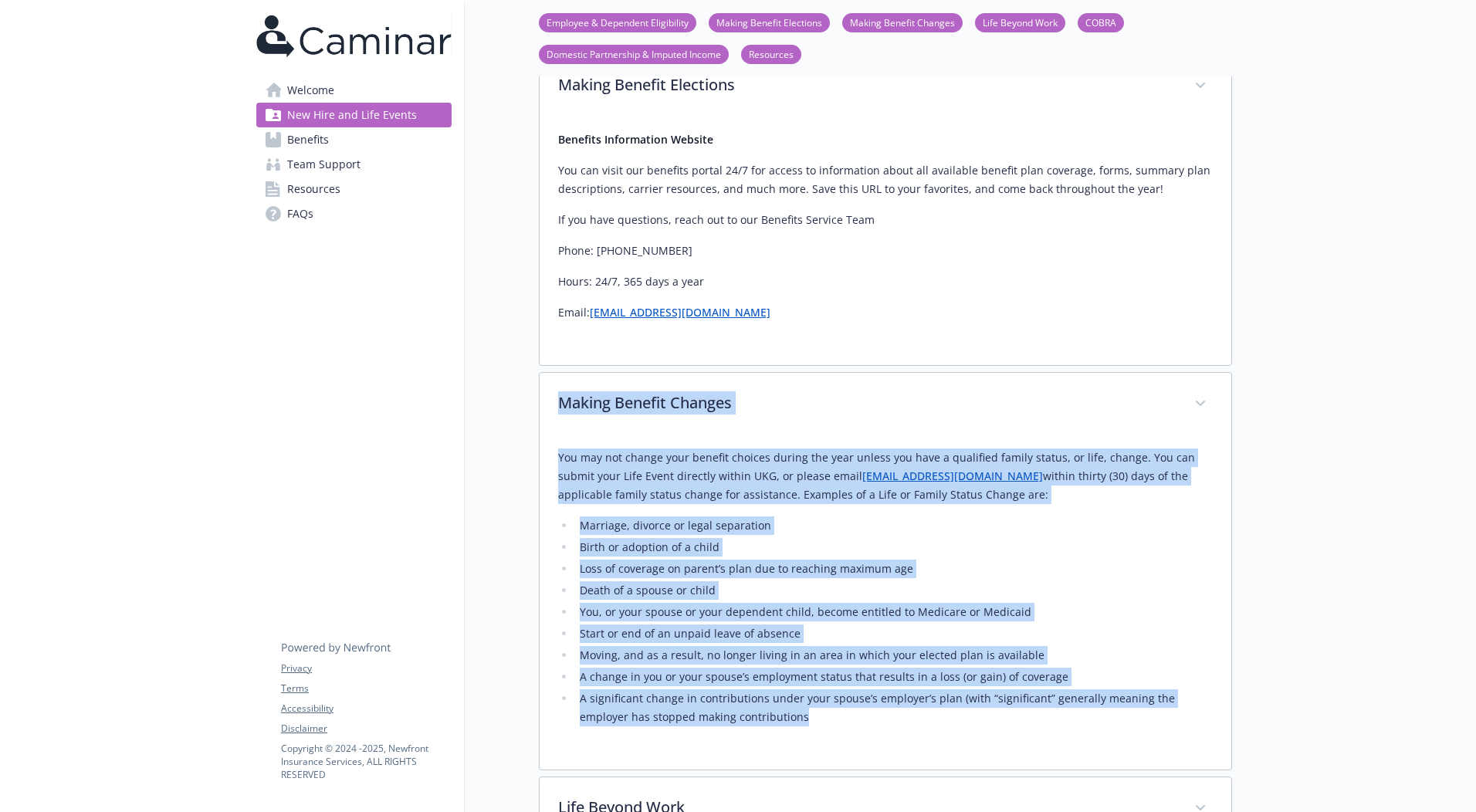
drag, startPoint x: 794, startPoint y: 653, endPoint x: 543, endPoint y: 356, distance: 388.9
click at [543, 372] on div "Making Benefit Changes You may not change your benefit choices during the year …" at bounding box center [886, 570] width 693 height 398
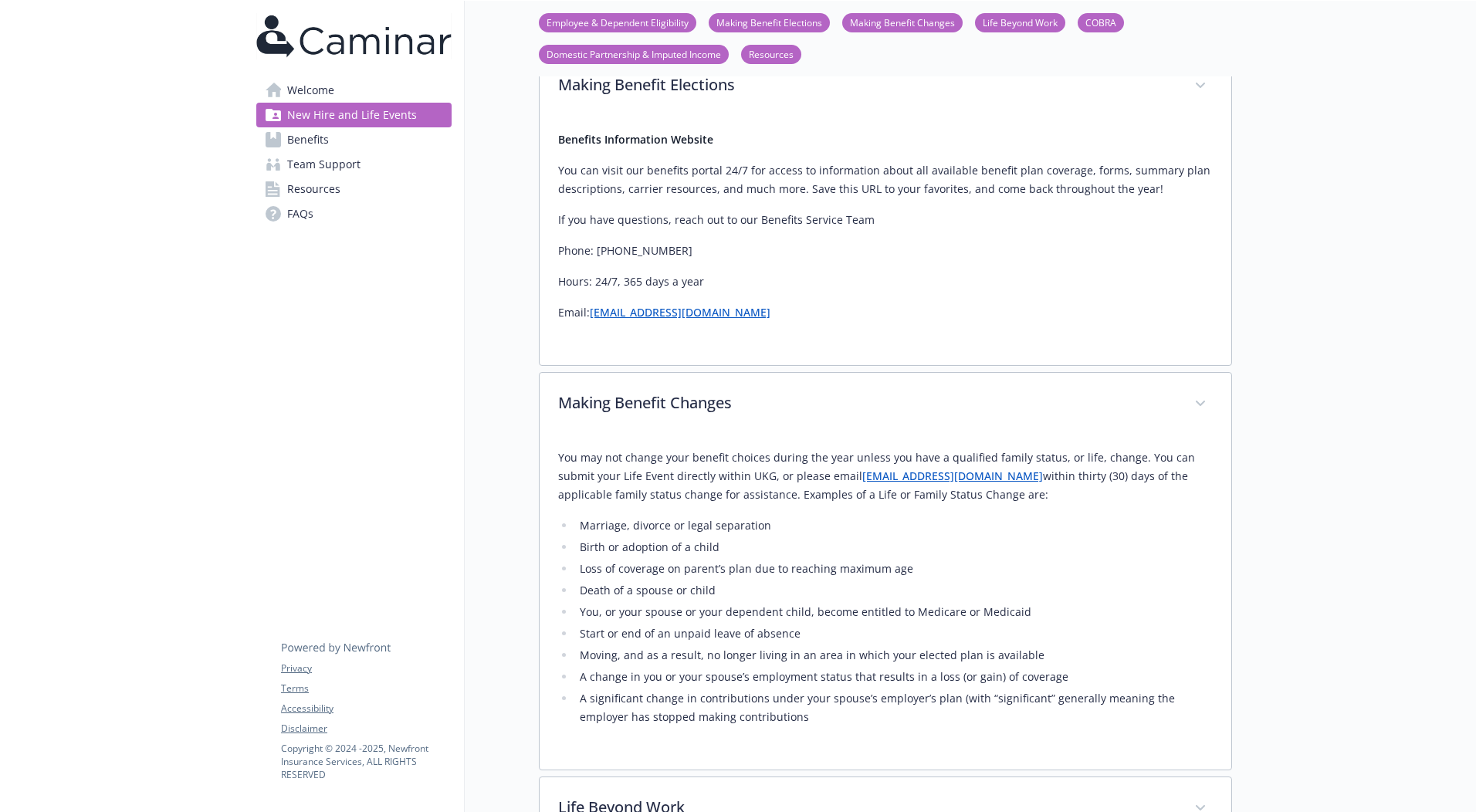
click at [826, 303] on p "Email: CaminarBenefits@answers.newfront.com" at bounding box center [885, 312] width 655 height 19
